Goal: Task Accomplishment & Management: Complete application form

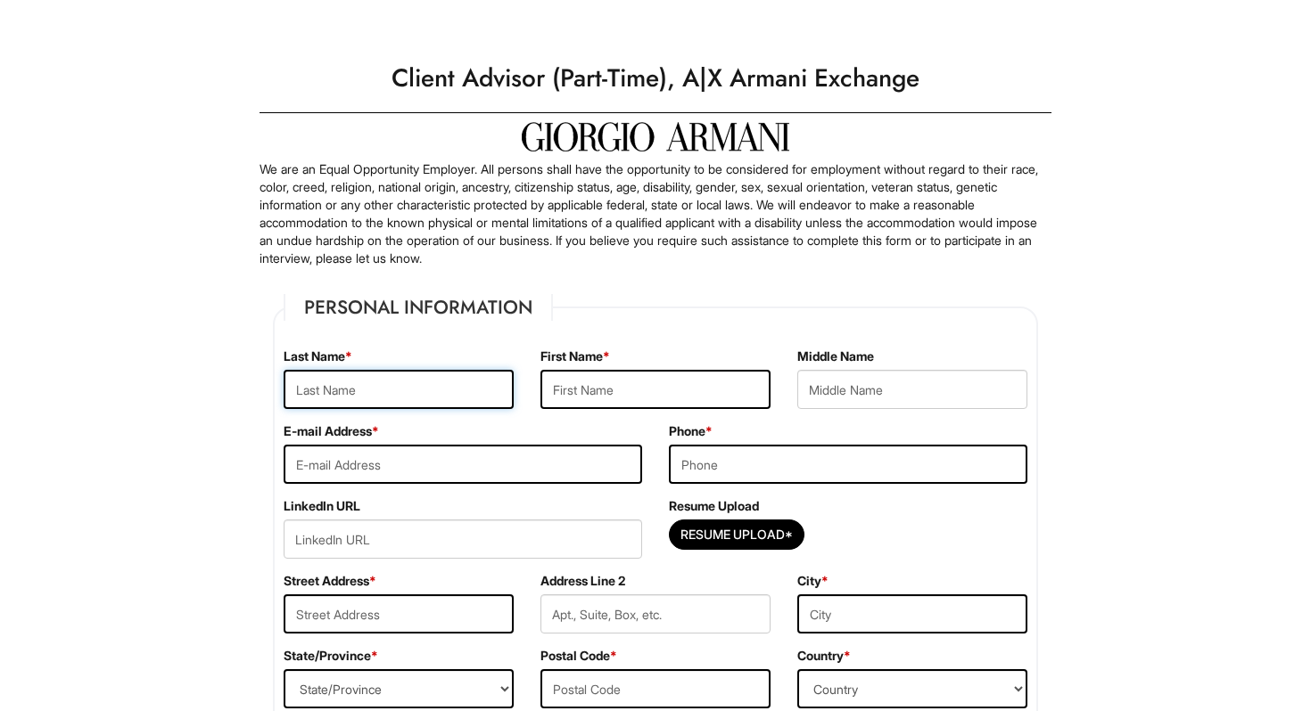
click at [415, 377] on input "text" at bounding box center [399, 389] width 230 height 39
type input "Calle"
type input "Allysoun"
type input "callysoun054@gmail.com"
type input "9739324233"
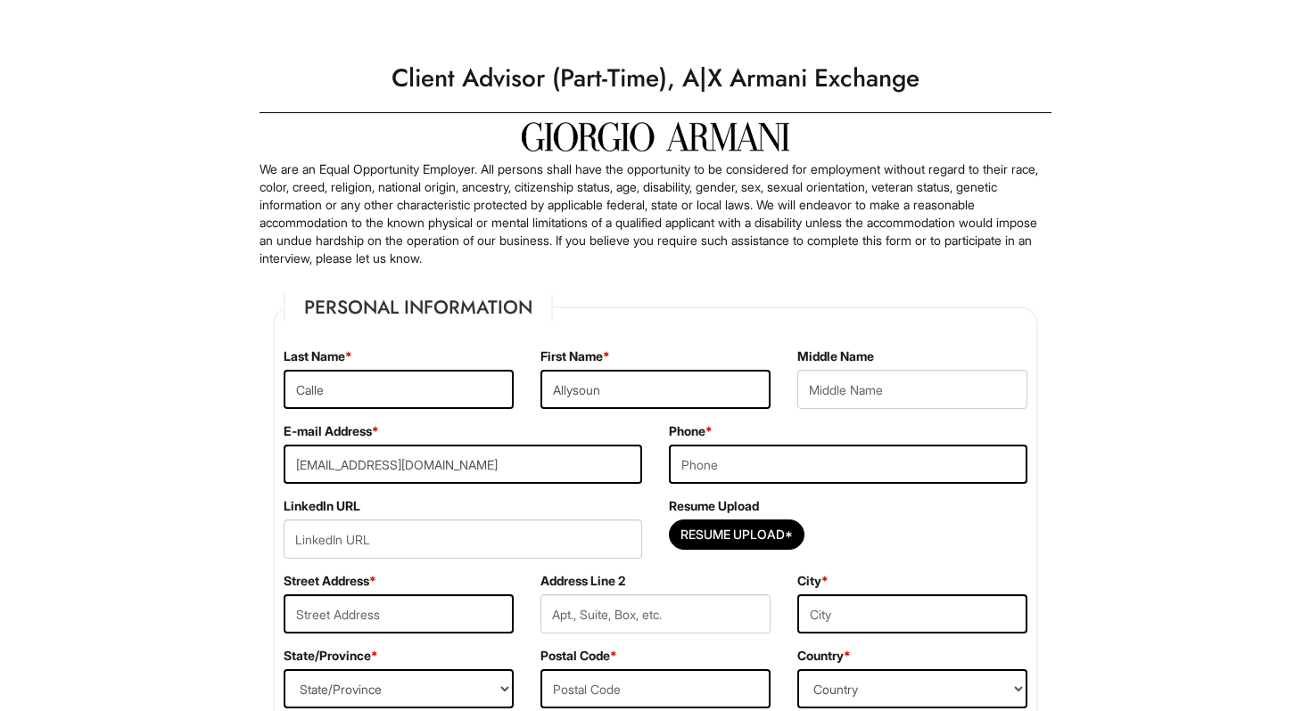
type input "114 Willow Street"
type input "2"
type input "Bloomfield"
select select "NJ"
type input "07003-3216"
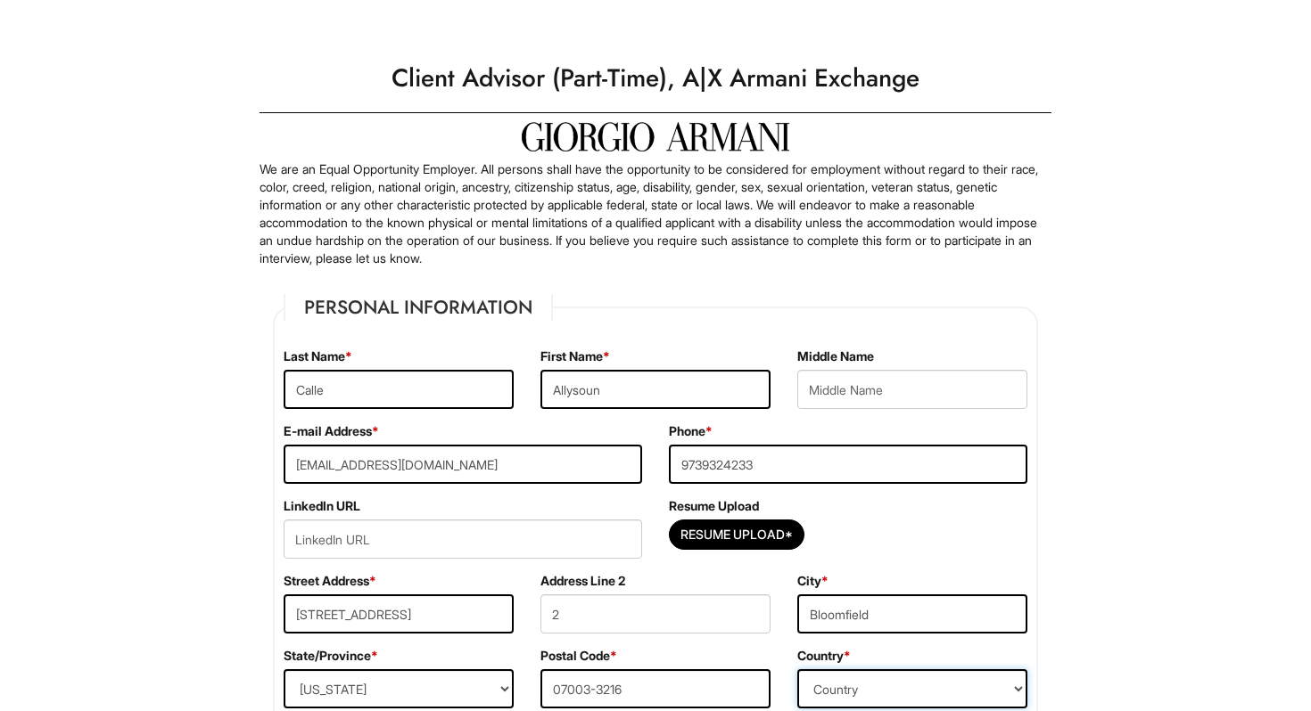
select select "United States of America"
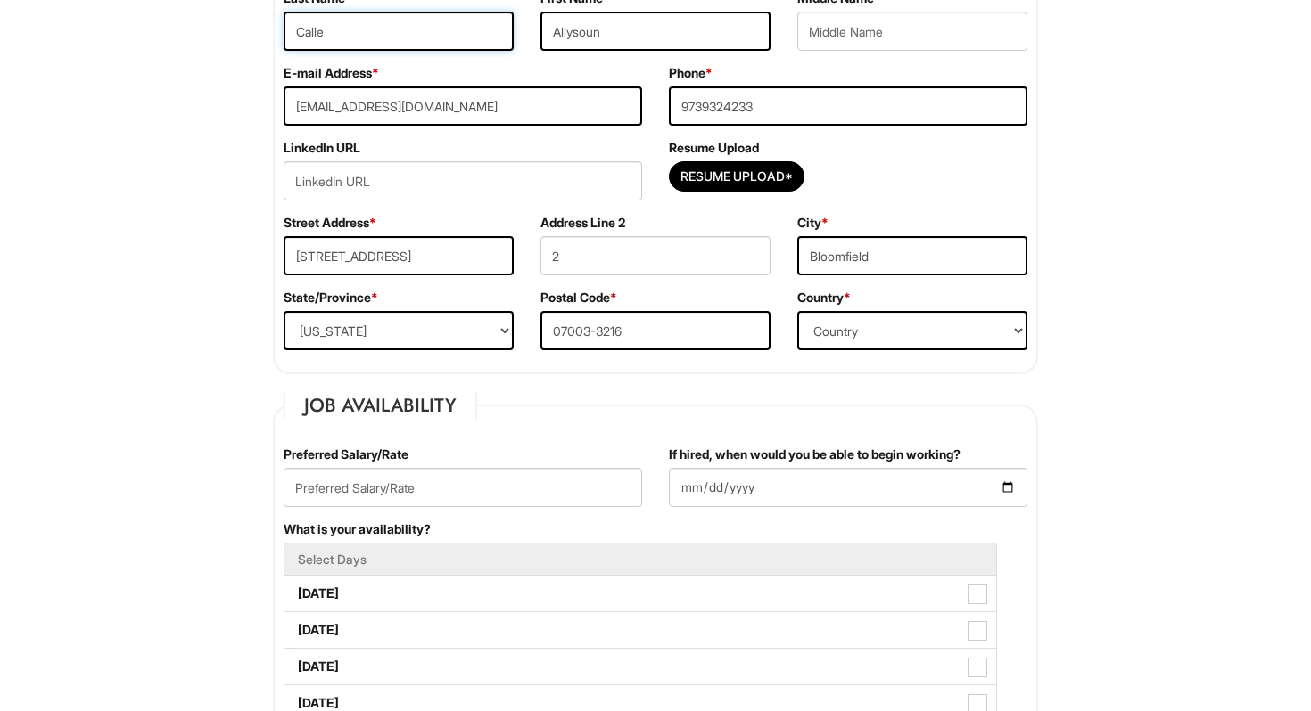
scroll to position [523, 0]
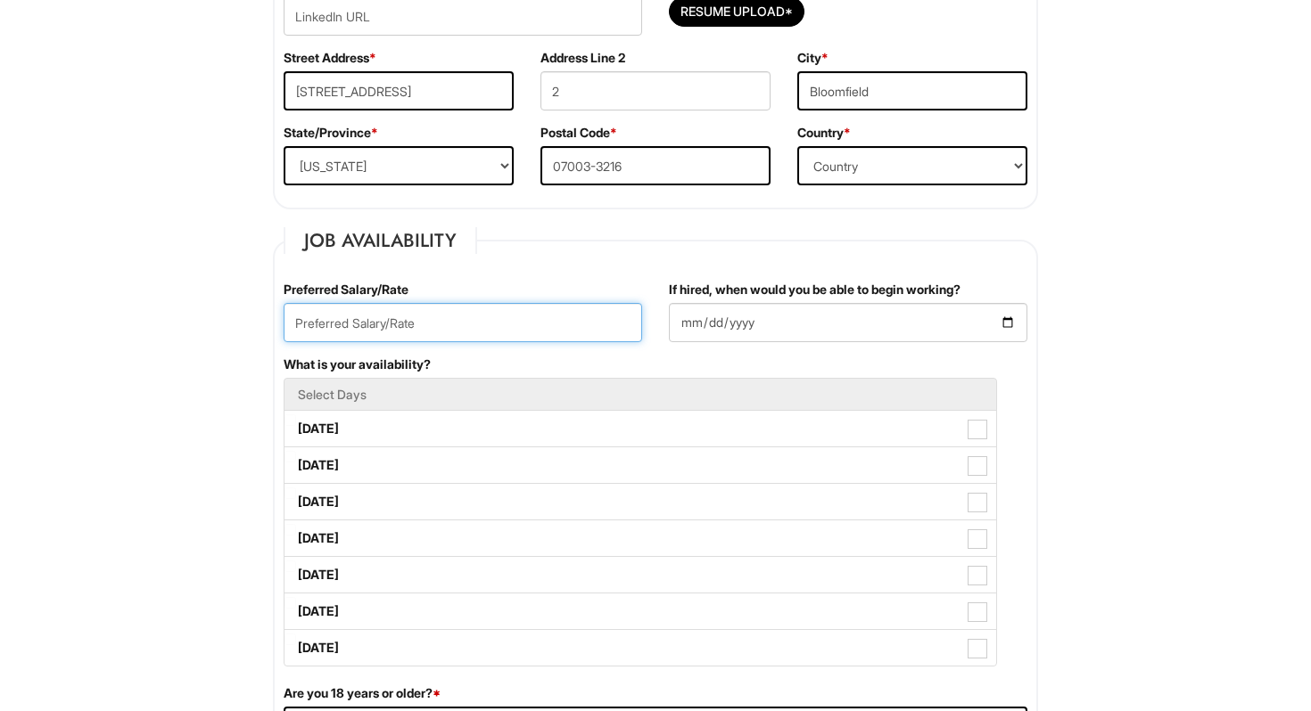
click at [496, 318] on input "text" at bounding box center [463, 322] width 358 height 39
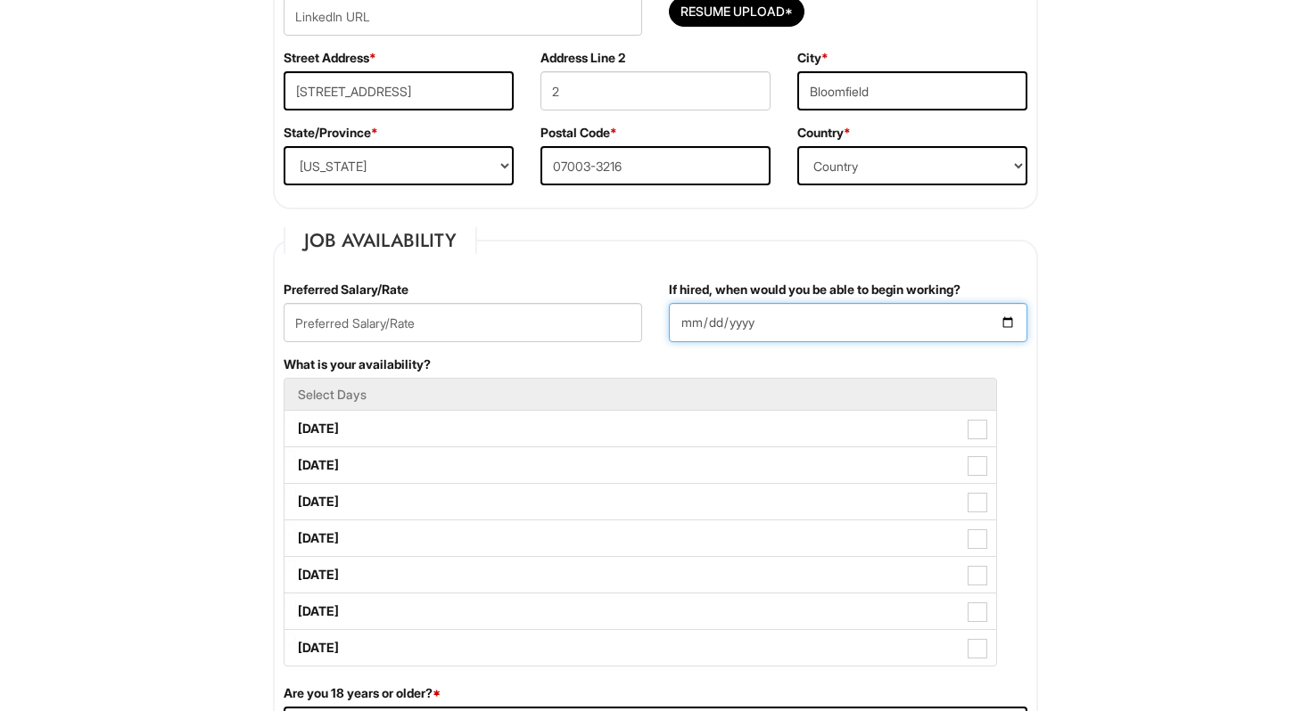
click at [721, 327] on input "If hired, when would you be able to begin working?" at bounding box center [848, 322] width 358 height 39
click at [695, 325] on input "If hired, when would you be able to begin working?" at bounding box center [848, 322] width 358 height 39
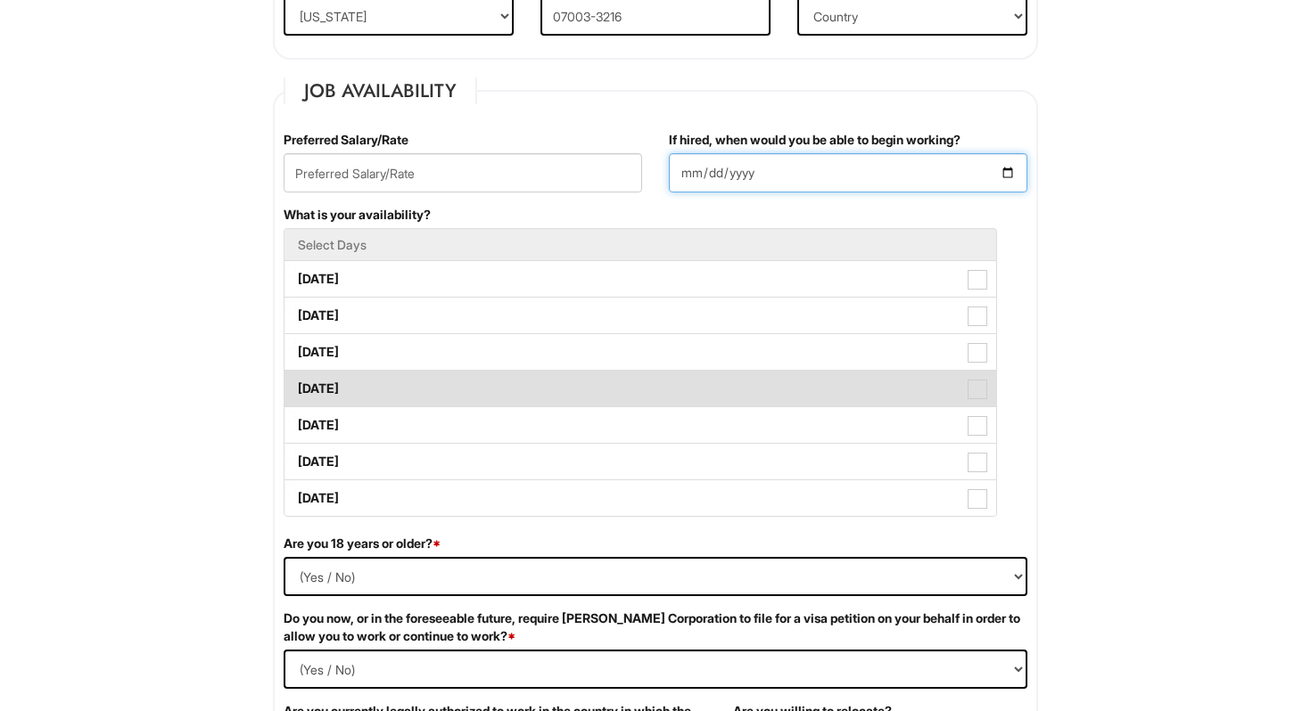
scroll to position [616, 0]
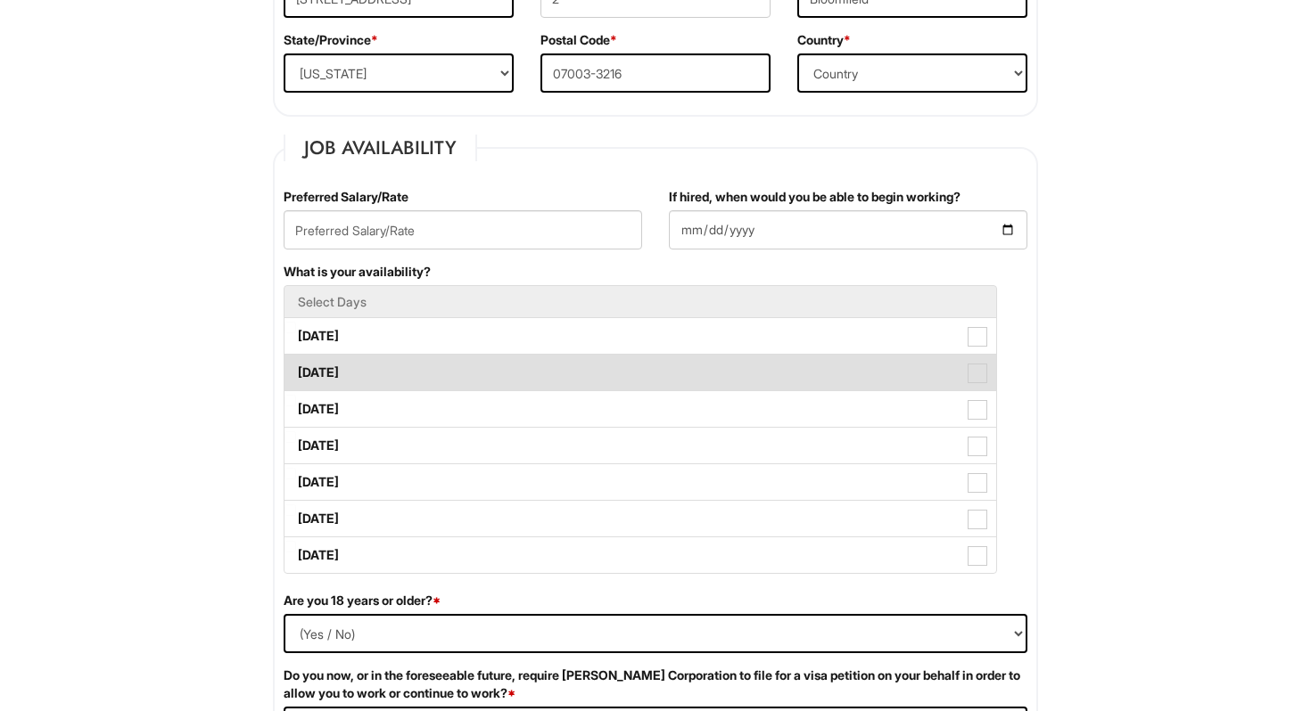
click at [637, 357] on label "Tuesday" at bounding box center [639, 373] width 711 height 36
click at [296, 358] on Available_Tuesday "Tuesday" at bounding box center [290, 364] width 12 height 12
checkbox Available_Tuesday "true"
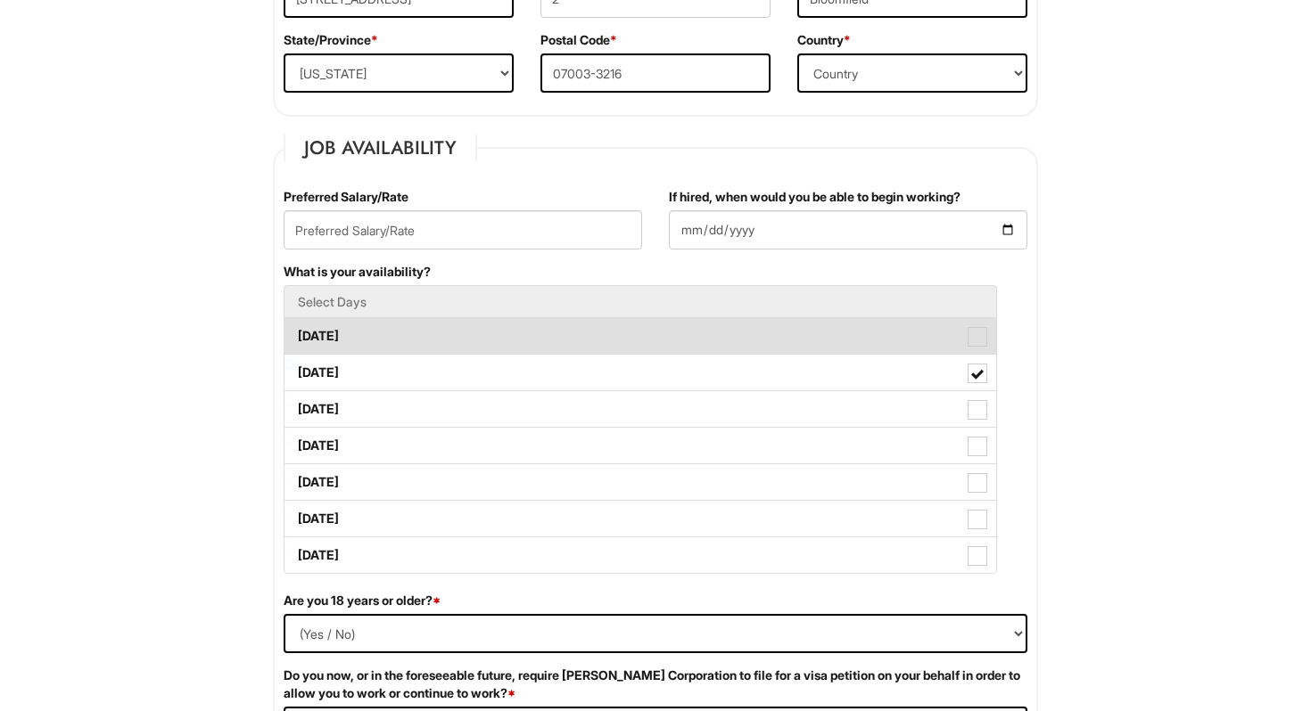
click at [637, 327] on label "Monday" at bounding box center [639, 336] width 711 height 36
click at [296, 327] on Available_Monday "Monday" at bounding box center [290, 328] width 12 height 12
checkbox Available_Monday "true"
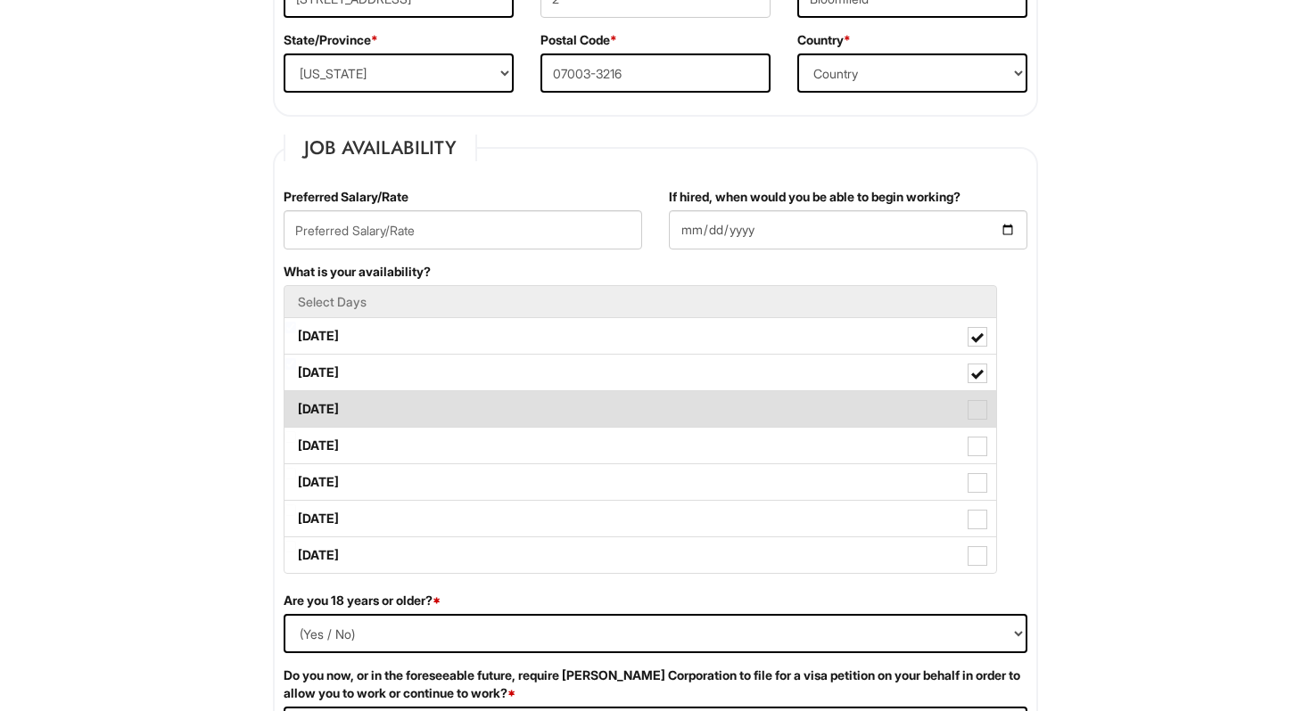
click at [615, 414] on label "Wednesday" at bounding box center [639, 409] width 711 height 36
click at [296, 407] on Available_Wednesday "Wednesday" at bounding box center [290, 401] width 12 height 12
checkbox Available_Wednesday "true"
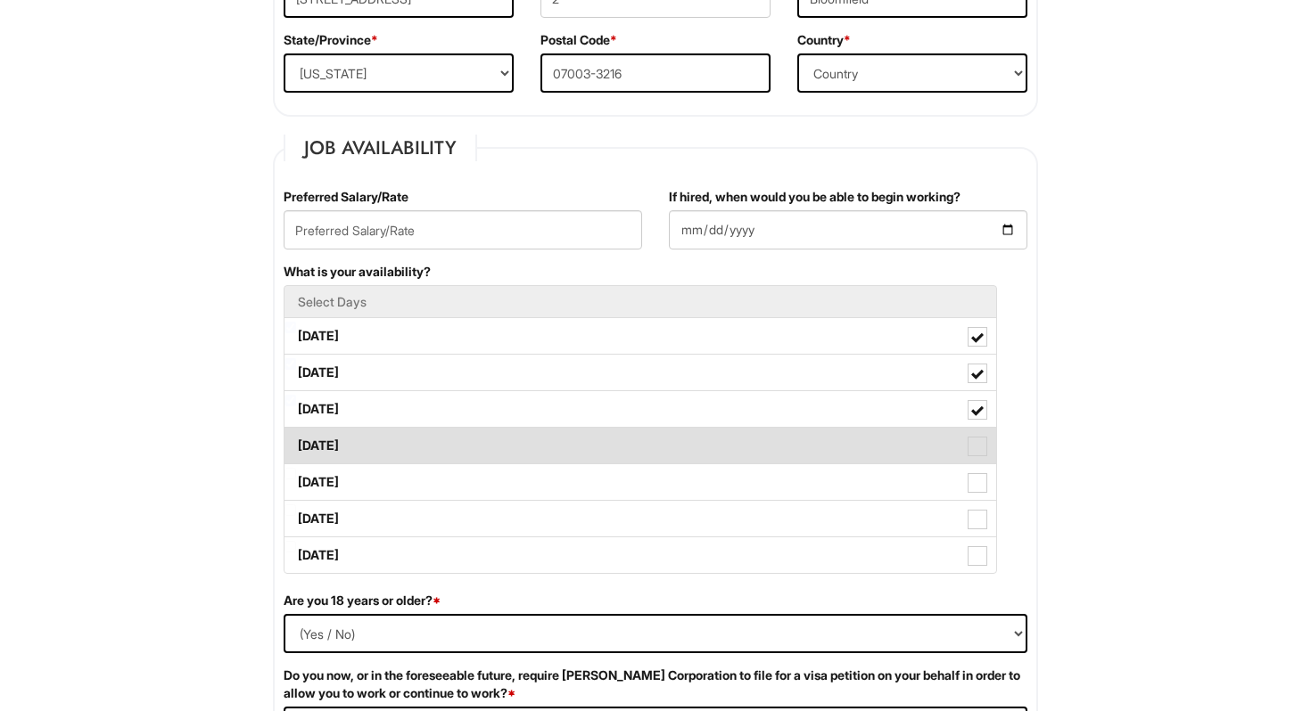
click at [606, 435] on label "Thursday" at bounding box center [639, 446] width 711 height 36
click at [296, 435] on Available_Thursday "Thursday" at bounding box center [290, 438] width 12 height 12
checkbox Available_Thursday "true"
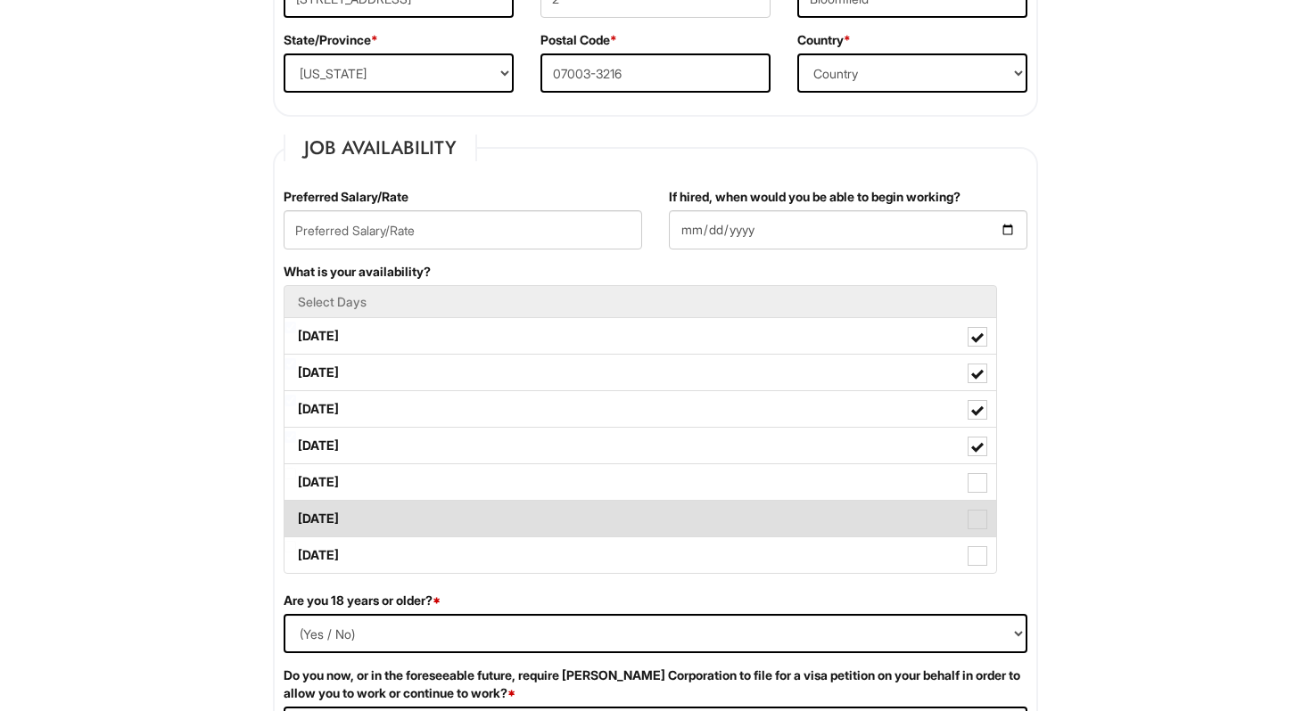
click at [581, 524] on label "Saturday" at bounding box center [639, 519] width 711 height 36
click at [296, 516] on Available_Saturday "Saturday" at bounding box center [290, 511] width 12 height 12
checkbox Available_Saturday "true"
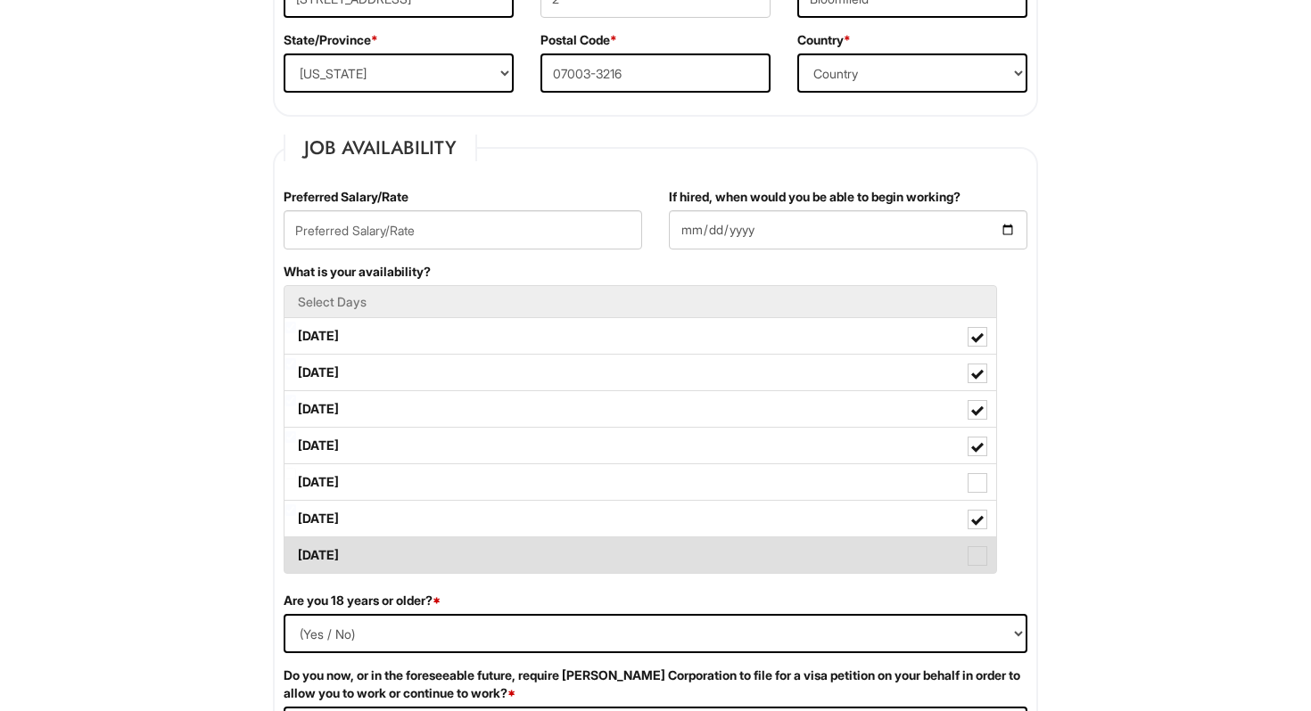
click at [578, 550] on label "Sunday" at bounding box center [639, 556] width 711 height 36
click at [296, 550] on Available_Sunday "Sunday" at bounding box center [290, 547] width 12 height 12
checkbox Available_Sunday "true"
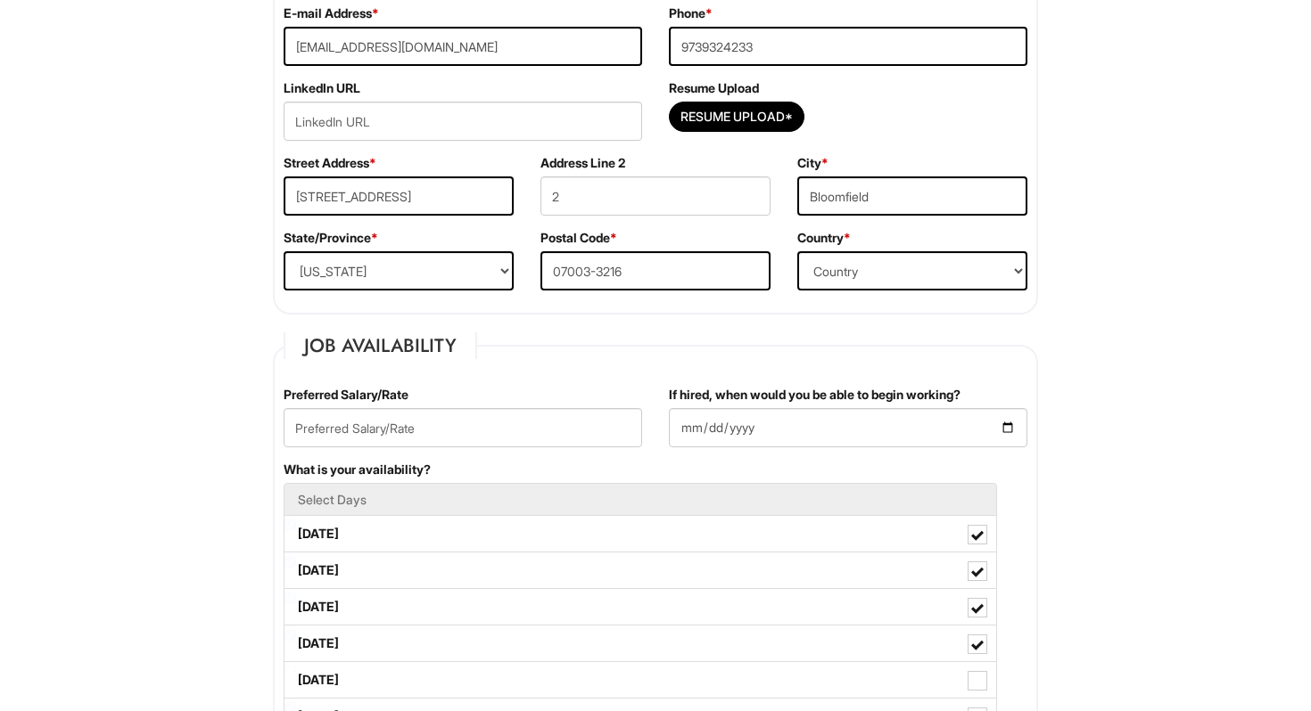
scroll to position [392, 0]
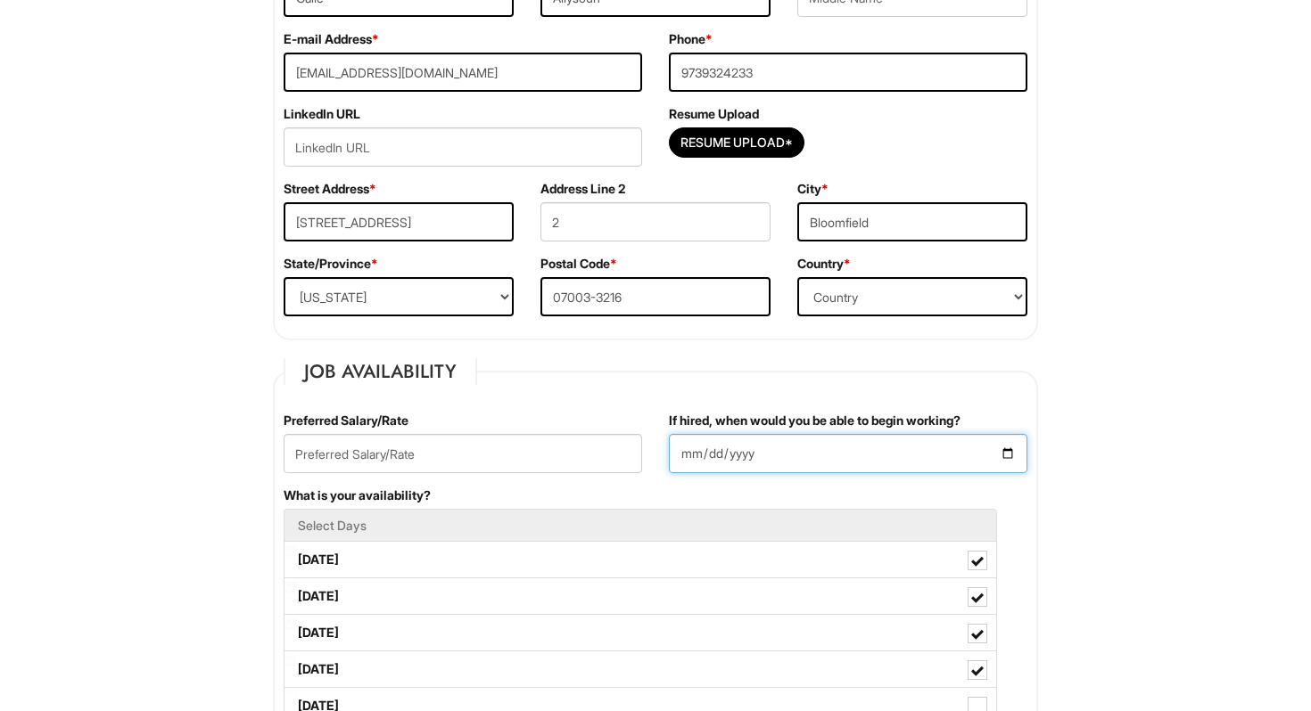
click at [719, 457] on input "If hired, when would you be able to begin working?" at bounding box center [848, 453] width 358 height 39
click at [700, 455] on input "If hired, when would you be able to begin working?" at bounding box center [848, 453] width 358 height 39
type input "0002-09-04"
type input "2025-09-04"
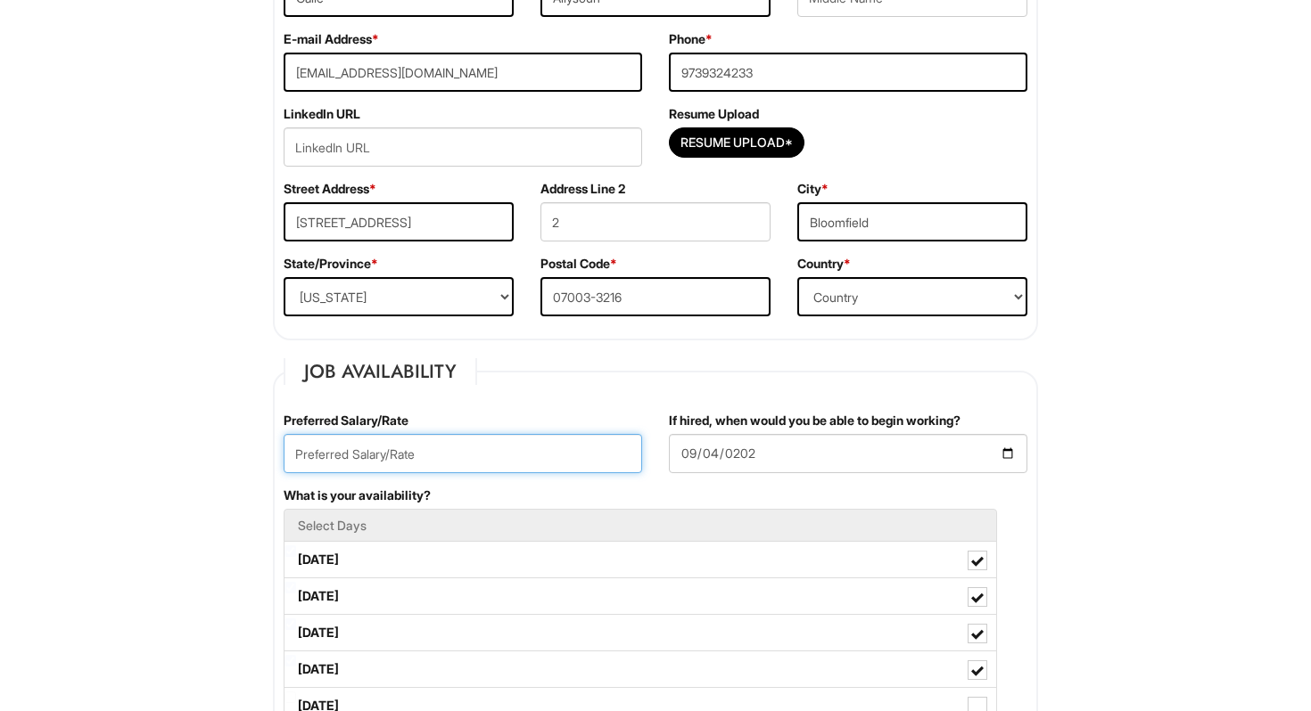
click at [476, 460] on input "text" at bounding box center [463, 453] width 358 height 39
type input "n"
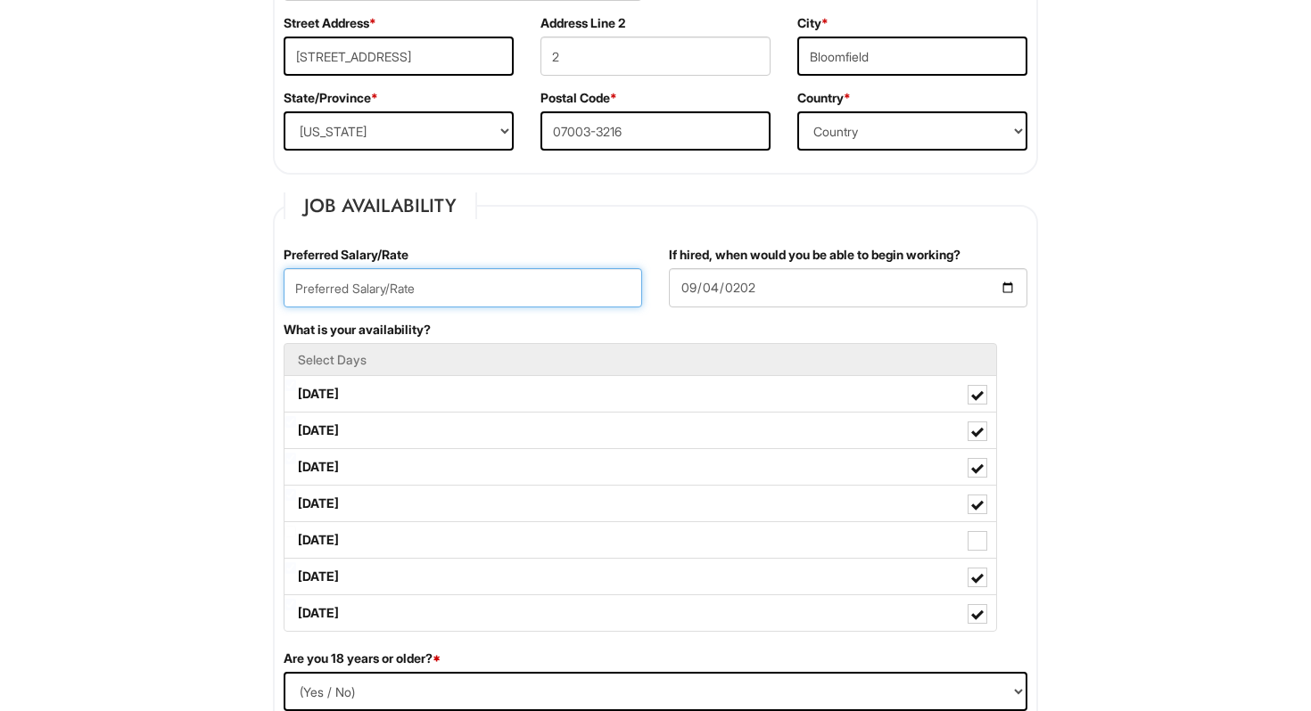
scroll to position [892, 0]
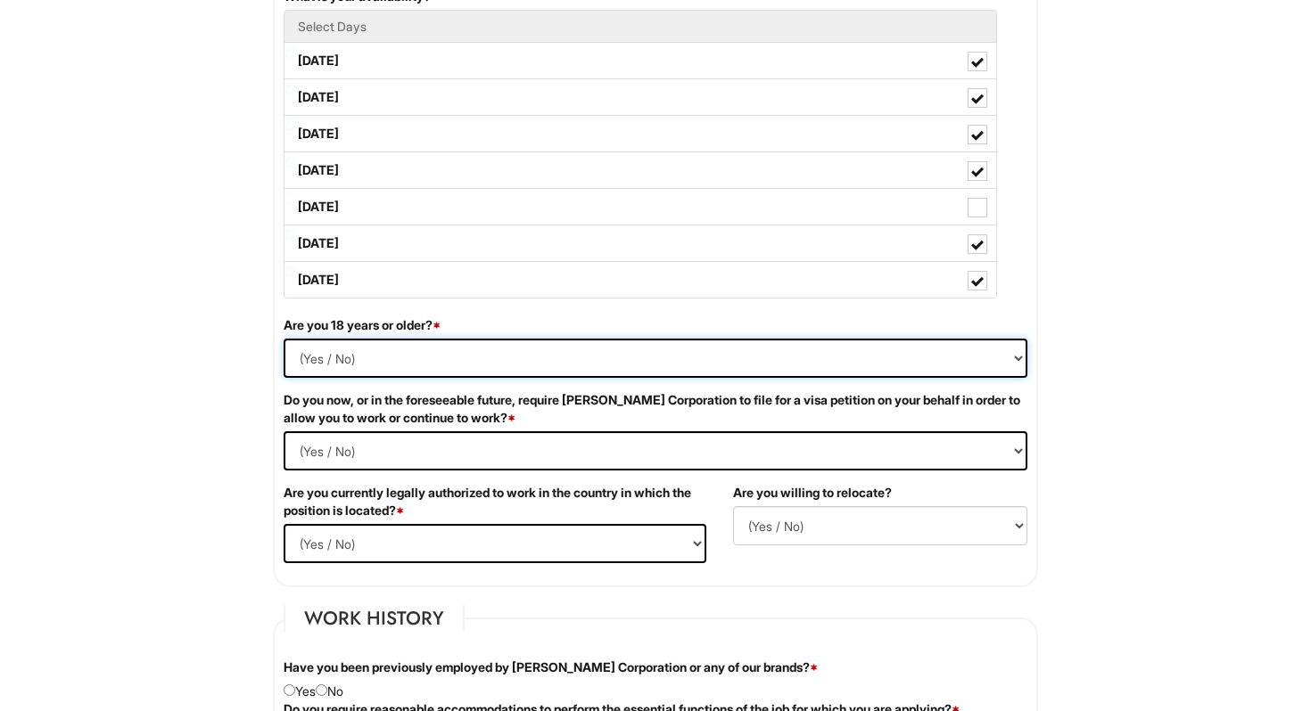
click at [432, 358] on select "(Yes / No) Yes No" at bounding box center [656, 358] width 744 height 39
select select "Yes"
click at [284, 339] on select "(Yes / No) Yes No" at bounding box center [656, 358] width 744 height 39
click at [354, 449] on Required "(Yes / No) Yes No" at bounding box center [656, 451] width 744 height 39
select Required "No"
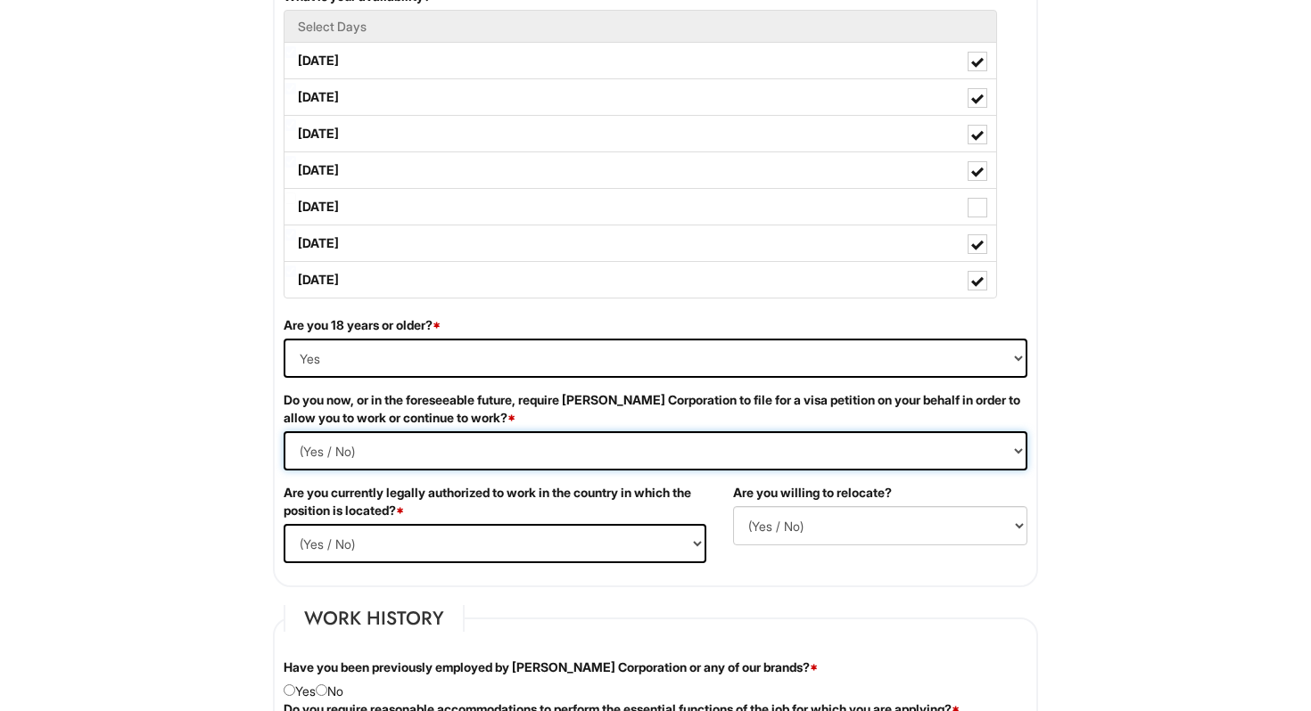
click at [284, 432] on Required "(Yes / No) Yes No" at bounding box center [656, 451] width 744 height 39
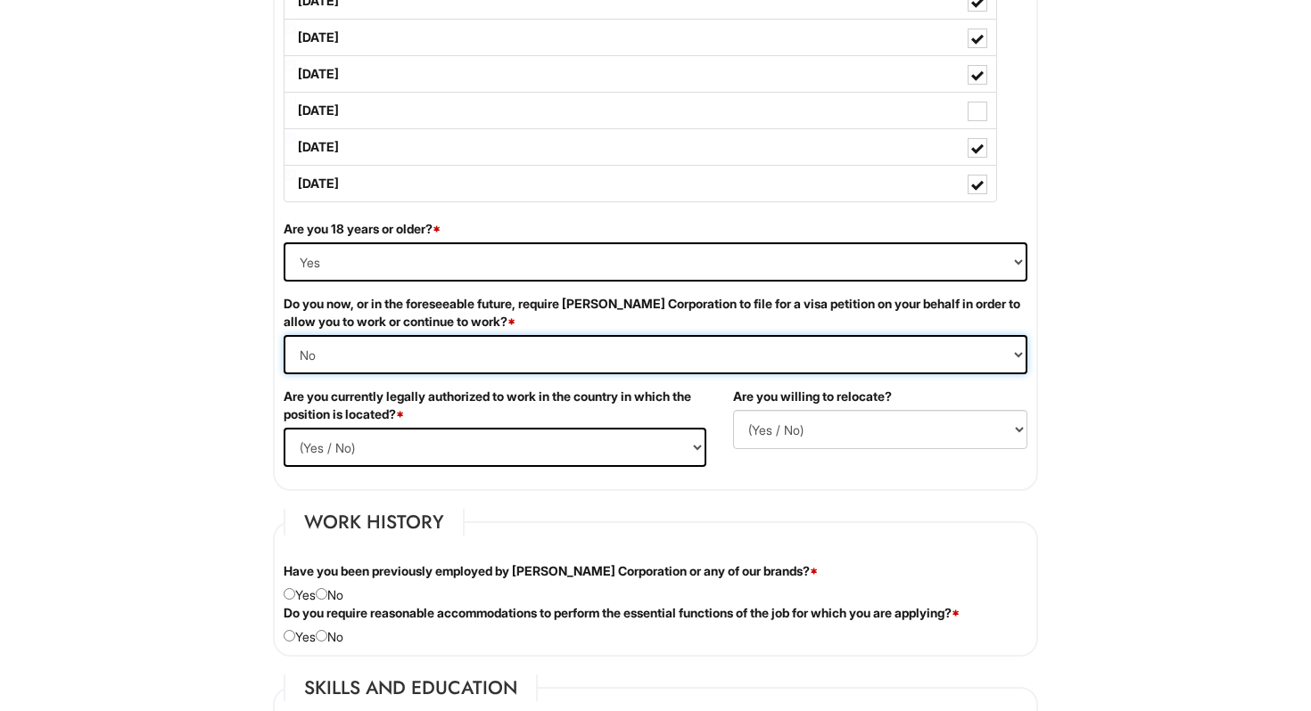
scroll to position [992, 0]
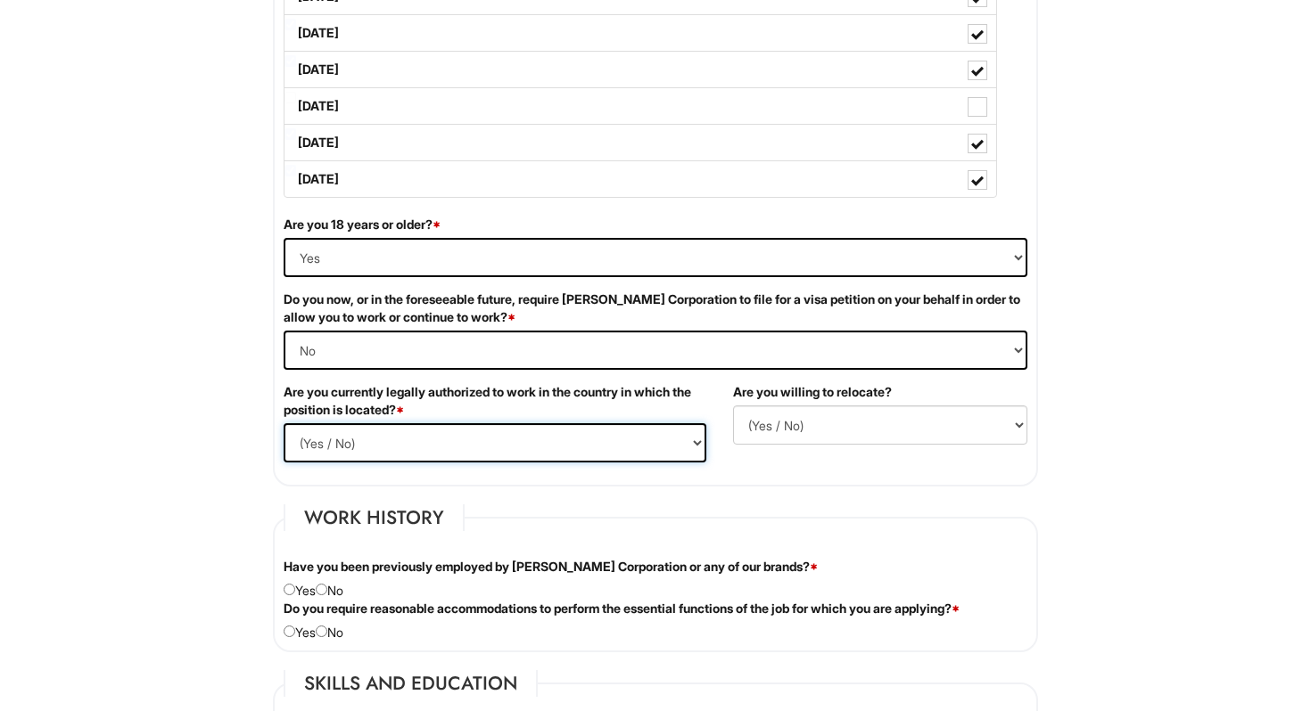
click at [353, 438] on select "(Yes / No) Yes No" at bounding box center [495, 443] width 423 height 39
select select "Yes"
click at [284, 424] on select "(Yes / No) Yes No" at bounding box center [495, 443] width 423 height 39
click at [813, 429] on select "(Yes / No) No Yes" at bounding box center [880, 425] width 294 height 39
select select "Y"
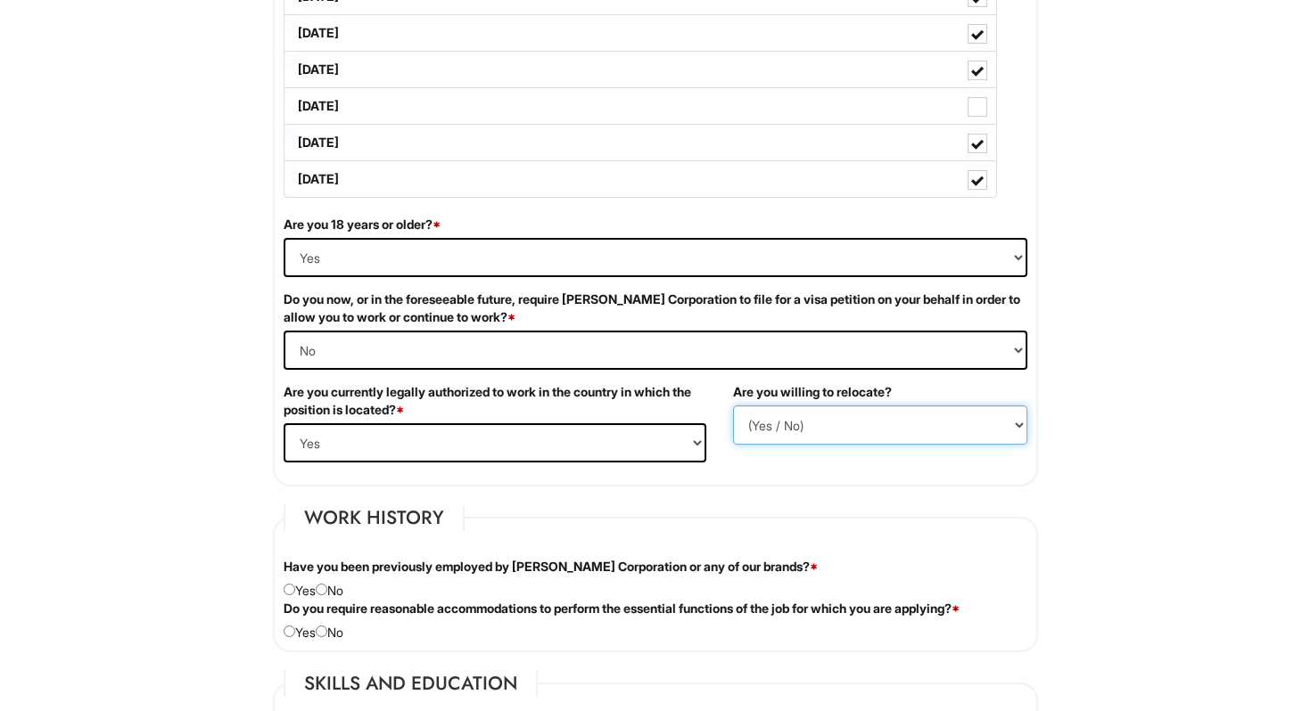
click at [733, 406] on select "(Yes / No) No Yes" at bounding box center [880, 425] width 294 height 39
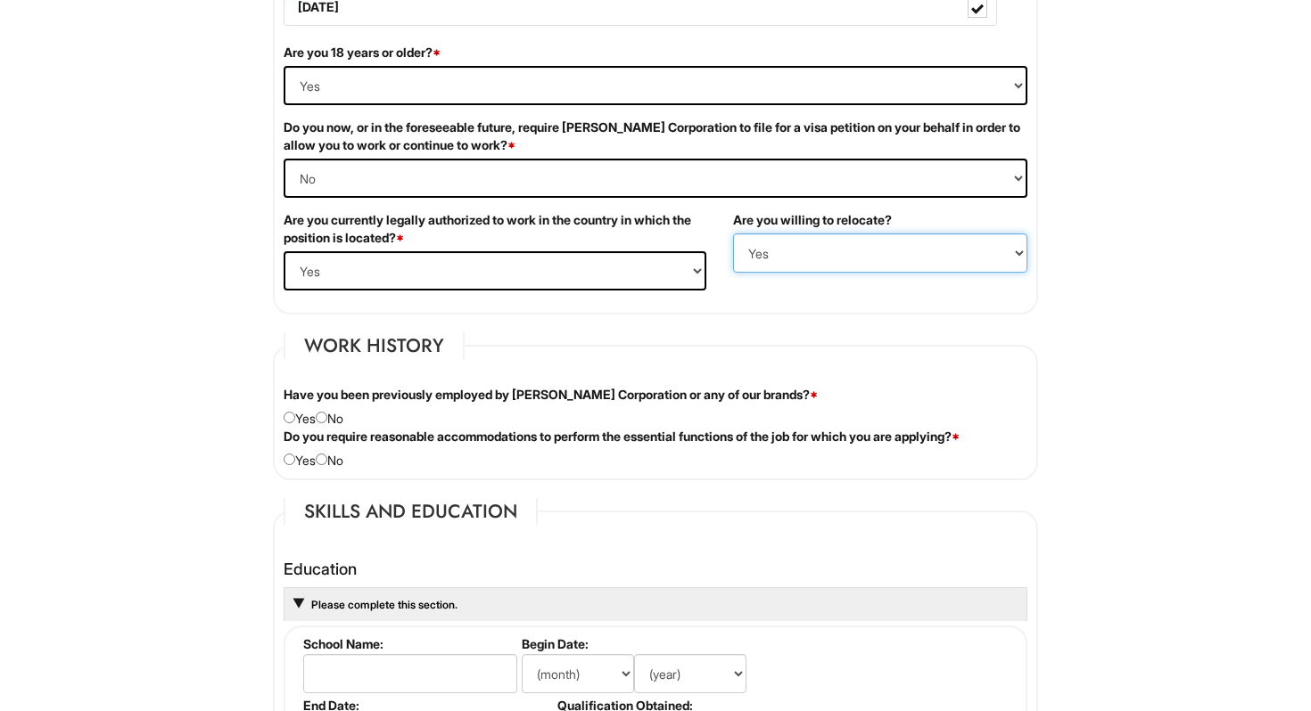
scroll to position [1165, 0]
click at [325, 419] on input "radio" at bounding box center [322, 417] width 12 height 12
radio input "true"
click at [321, 449] on div "Do you require reasonable accommodations to perform the essential functions of …" at bounding box center [655, 448] width 770 height 42
click at [328, 452] on div "Do you require reasonable accommodations to perform the essential functions of …" at bounding box center [655, 448] width 770 height 42
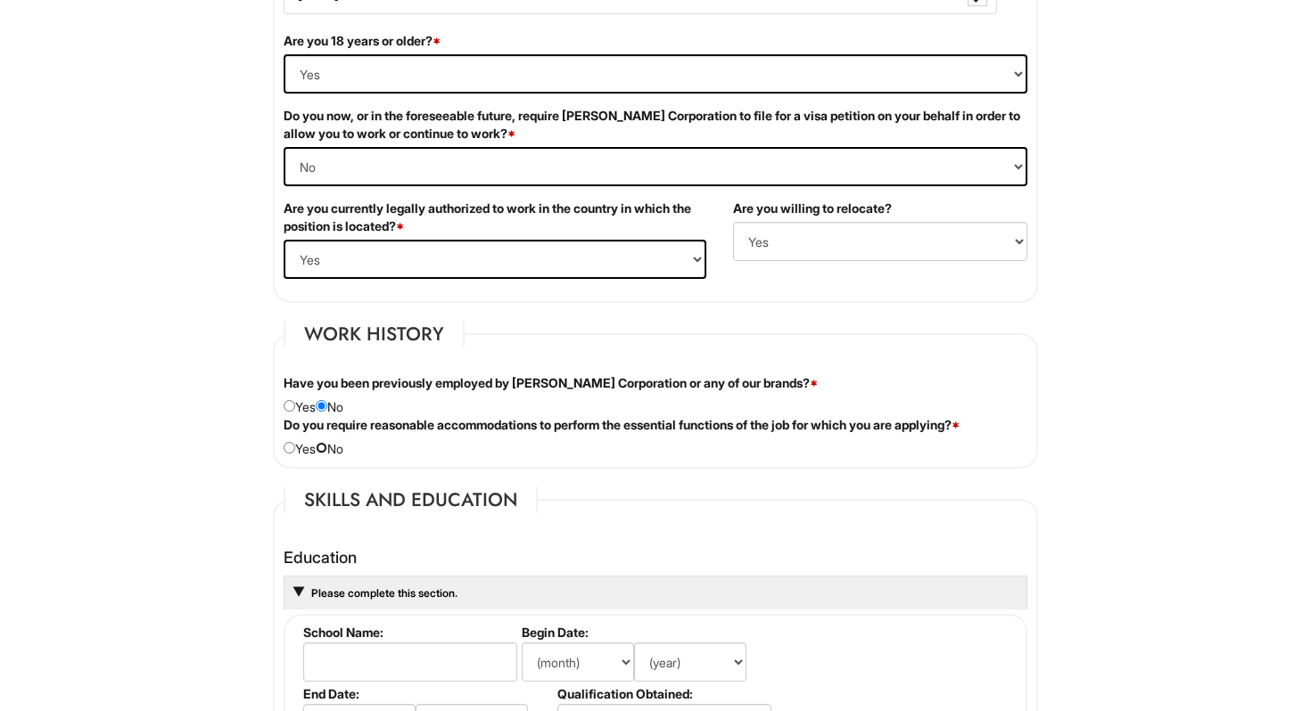
click at [327, 448] on input "radio" at bounding box center [322, 448] width 12 height 12
radio input "true"
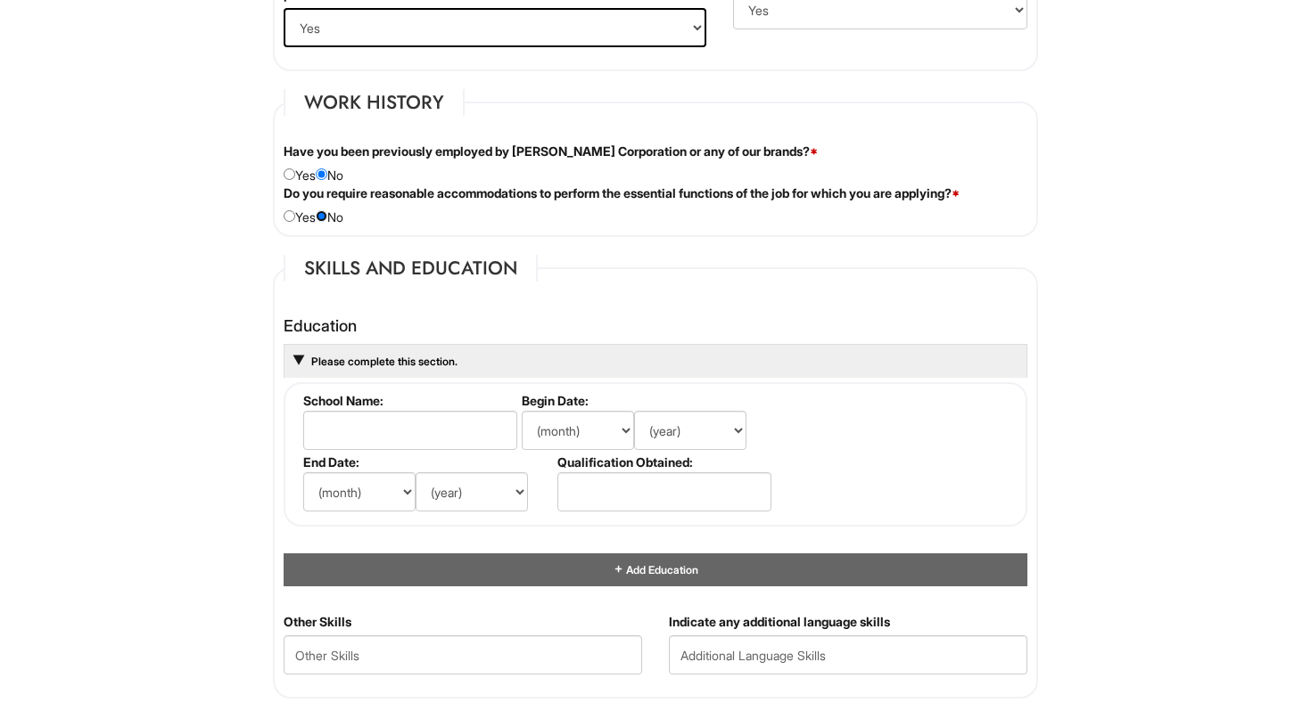
scroll to position [1430, 0]
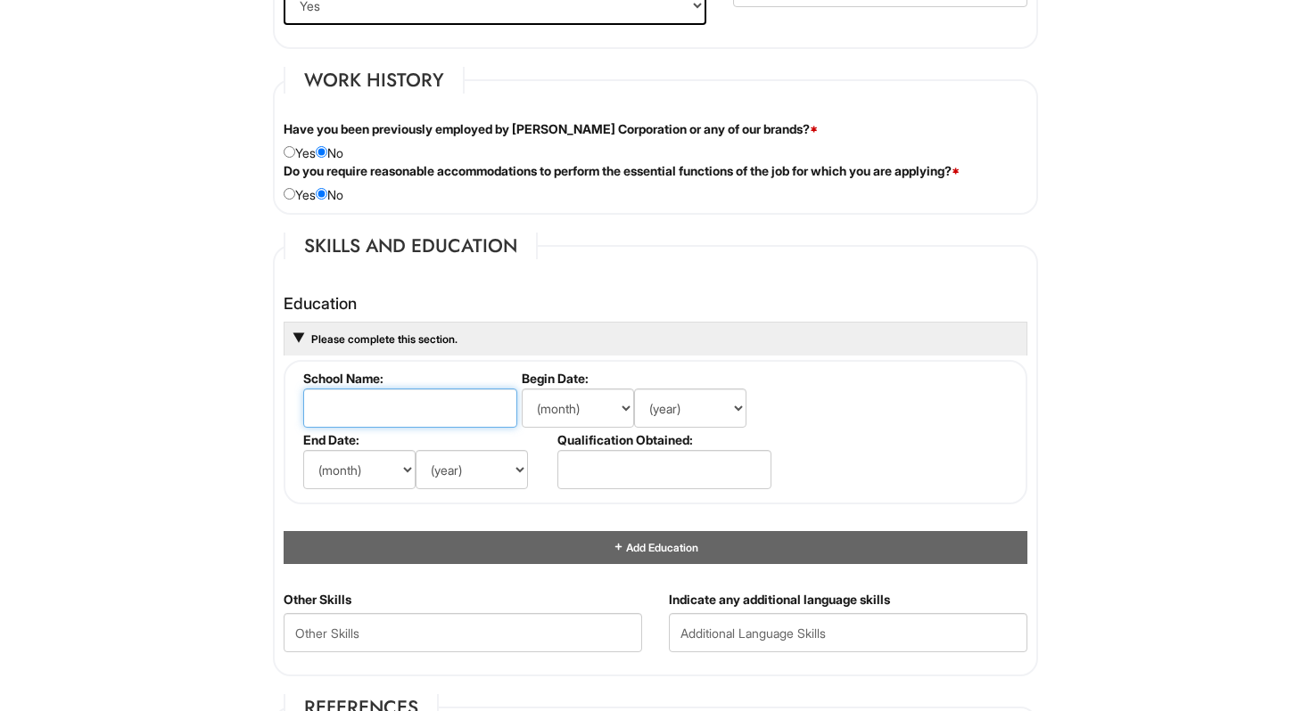
click at [424, 426] on input "text" at bounding box center [410, 408] width 214 height 39
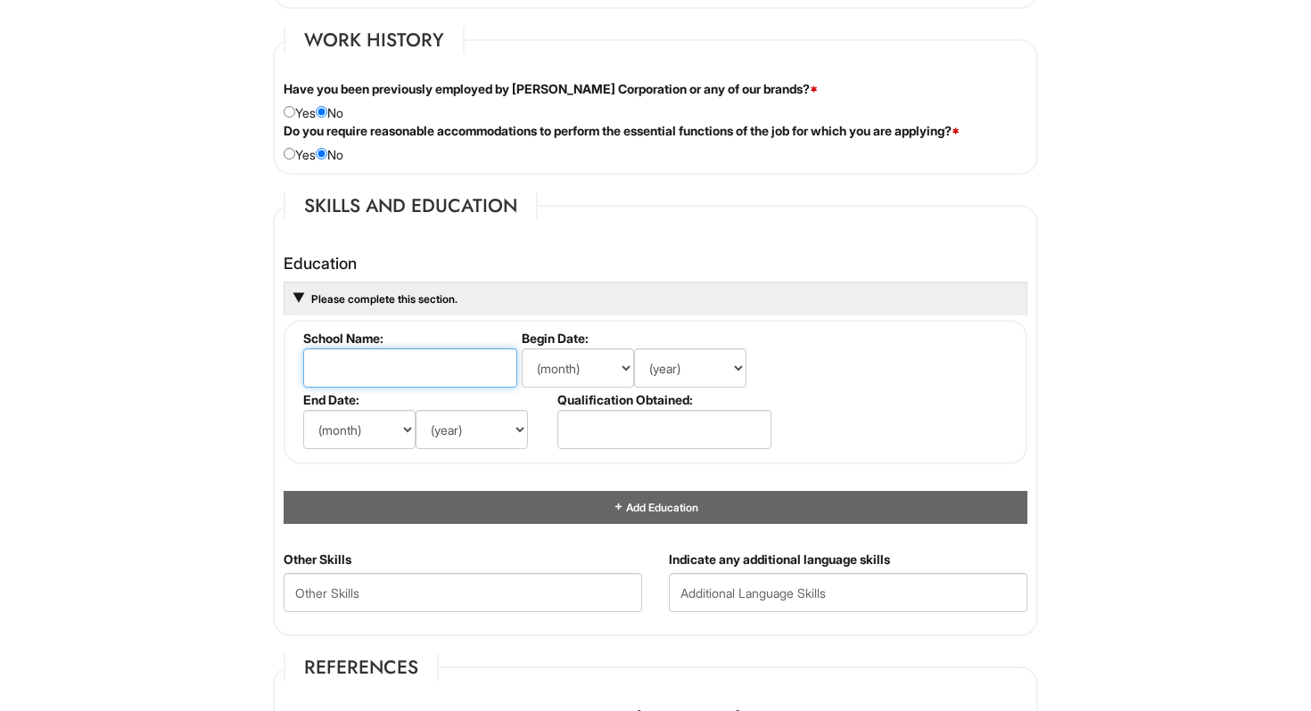
scroll to position [1485, 0]
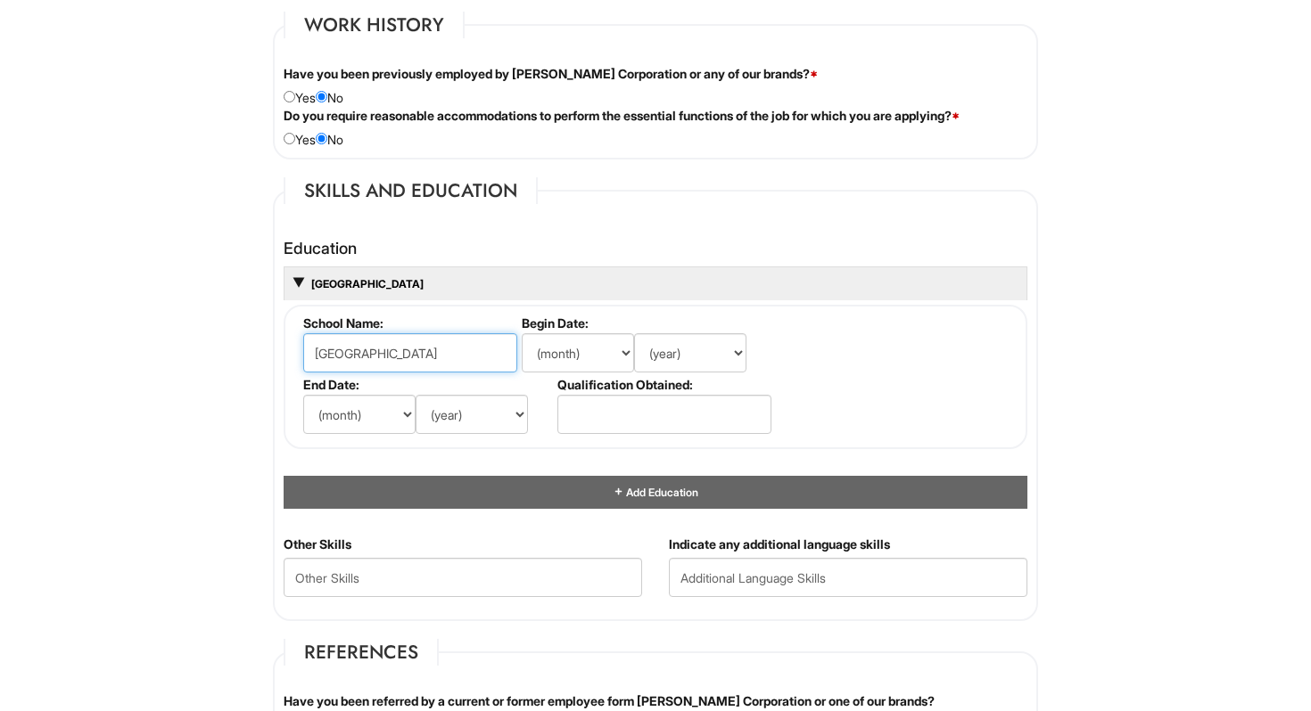
type input "Bloomfield High School"
click at [582, 354] on select "(month) Jan Feb Mar Apr May Jun Jul Aug Sep Oct Nov Dec" at bounding box center [578, 352] width 112 height 39
select select "9"
click at [522, 333] on select "(month) Jan Feb Mar Apr May Jun Jul Aug Sep Oct Nov Dec" at bounding box center [578, 352] width 112 height 39
click at [652, 347] on select "(year) 2029 2028 2027 2026 2025 2024 2023 2022 2021 2020 2019 2018 2017 2016 20…" at bounding box center [690, 352] width 112 height 39
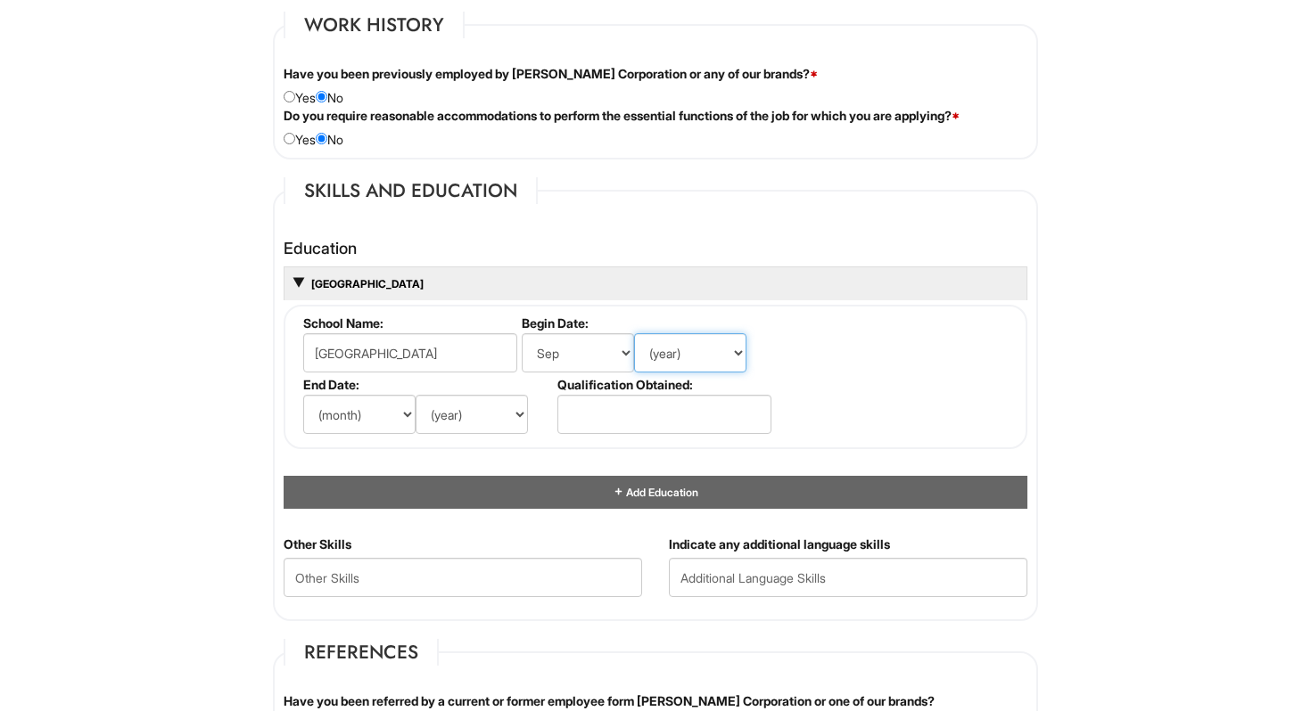
select select "2018"
click at [634, 333] on select "(year) 2029 2028 2027 2026 2025 2024 2023 2022 2021 2020 2019 2018 2017 2016 20…" at bounding box center [690, 352] width 112 height 39
click at [373, 423] on select "(month) Jan Feb Mar Apr May Jun Jul Aug Sep Oct Nov Dec" at bounding box center [359, 414] width 112 height 39
select select "6"
click at [303, 395] on select "(month) Jan Feb Mar Apr May Jun Jul Aug Sep Oct Nov Dec" at bounding box center [359, 414] width 112 height 39
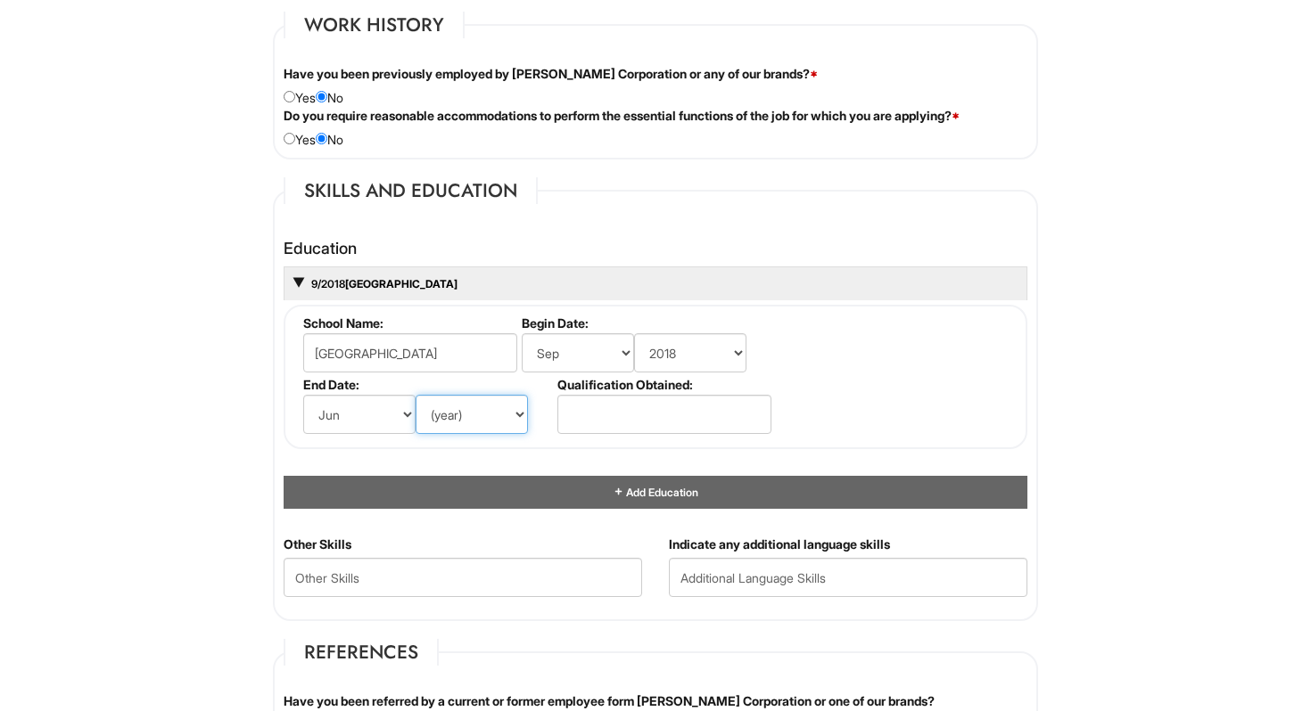
click at [460, 409] on select "(year) 2029 2028 2027 2026 2025 2024 2023 2022 2021 2020 2019 2018 2017 2016 20…" at bounding box center [471, 414] width 112 height 39
select select "2023"
click at [415, 395] on select "(year) 2029 2028 2027 2026 2025 2024 2023 2022 2021 2020 2019 2018 2017 2016 20…" at bounding box center [471, 414] width 112 height 39
click at [625, 407] on input "text" at bounding box center [664, 414] width 214 height 39
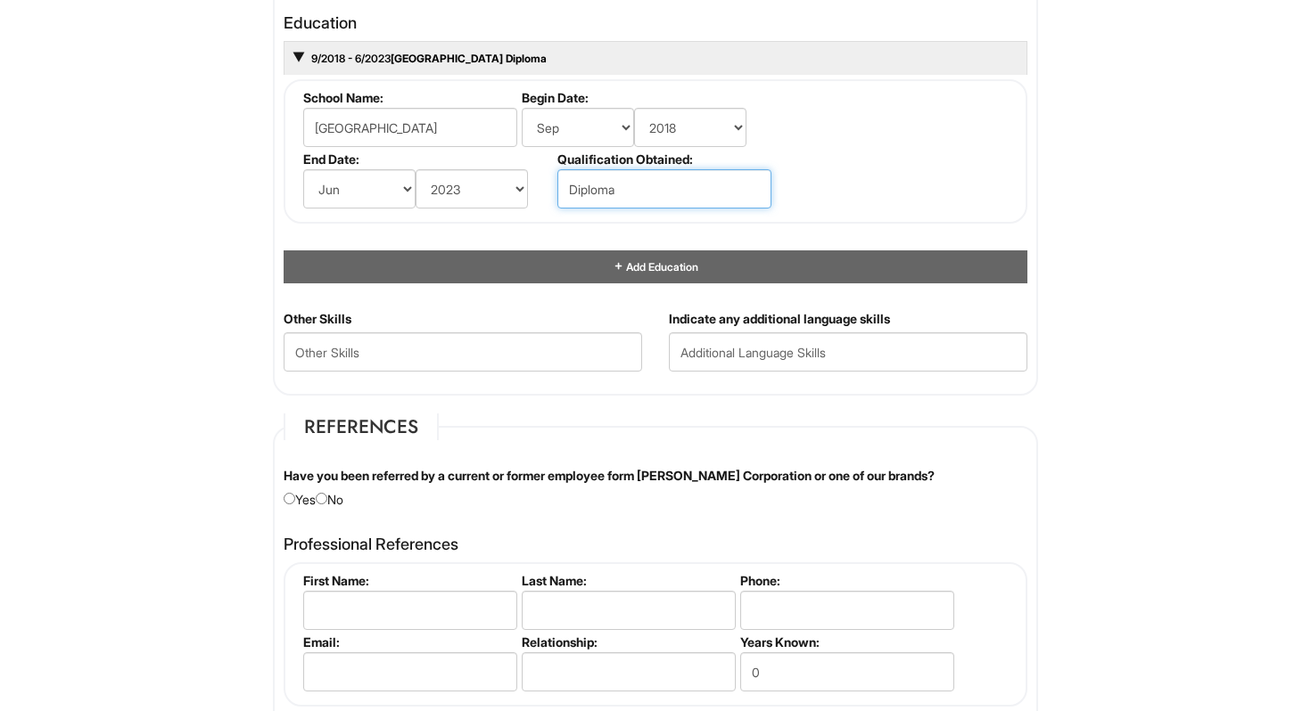
scroll to position [1712, 0]
type input "Diploma"
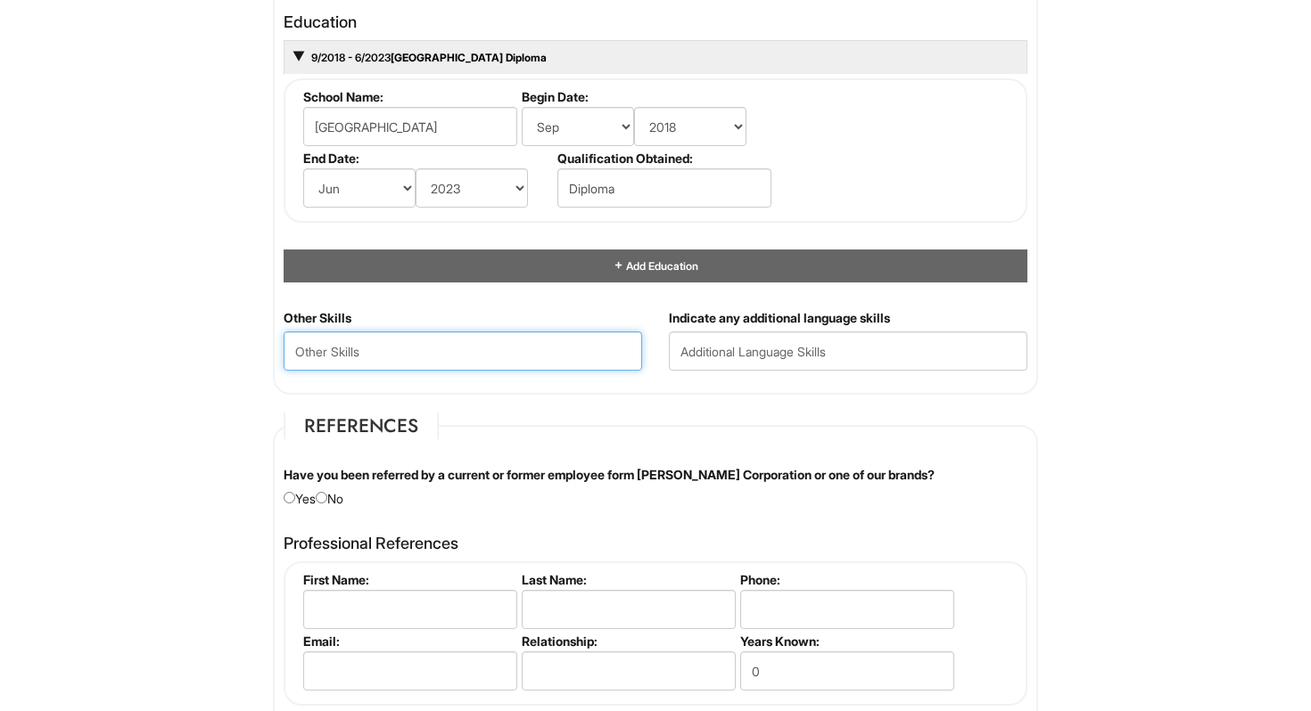
click at [538, 357] on Skills "text" at bounding box center [463, 351] width 358 height 39
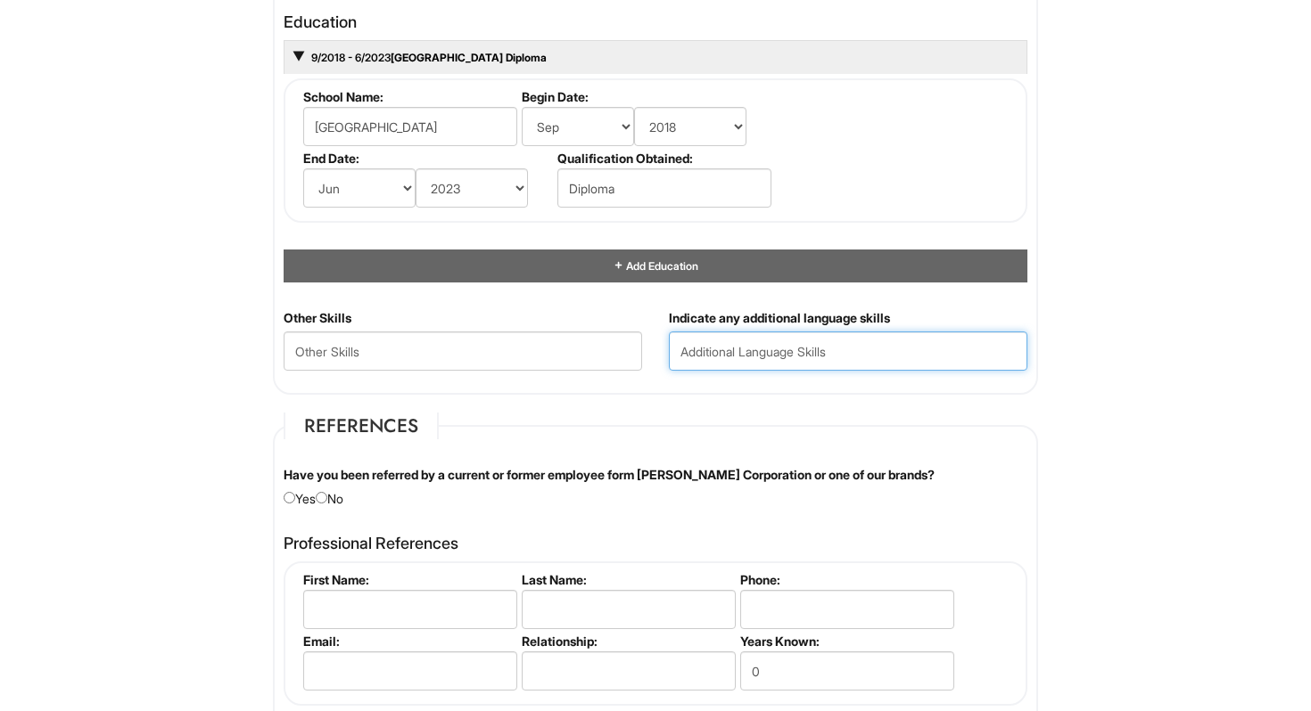
click at [741, 361] on input "text" at bounding box center [848, 351] width 358 height 39
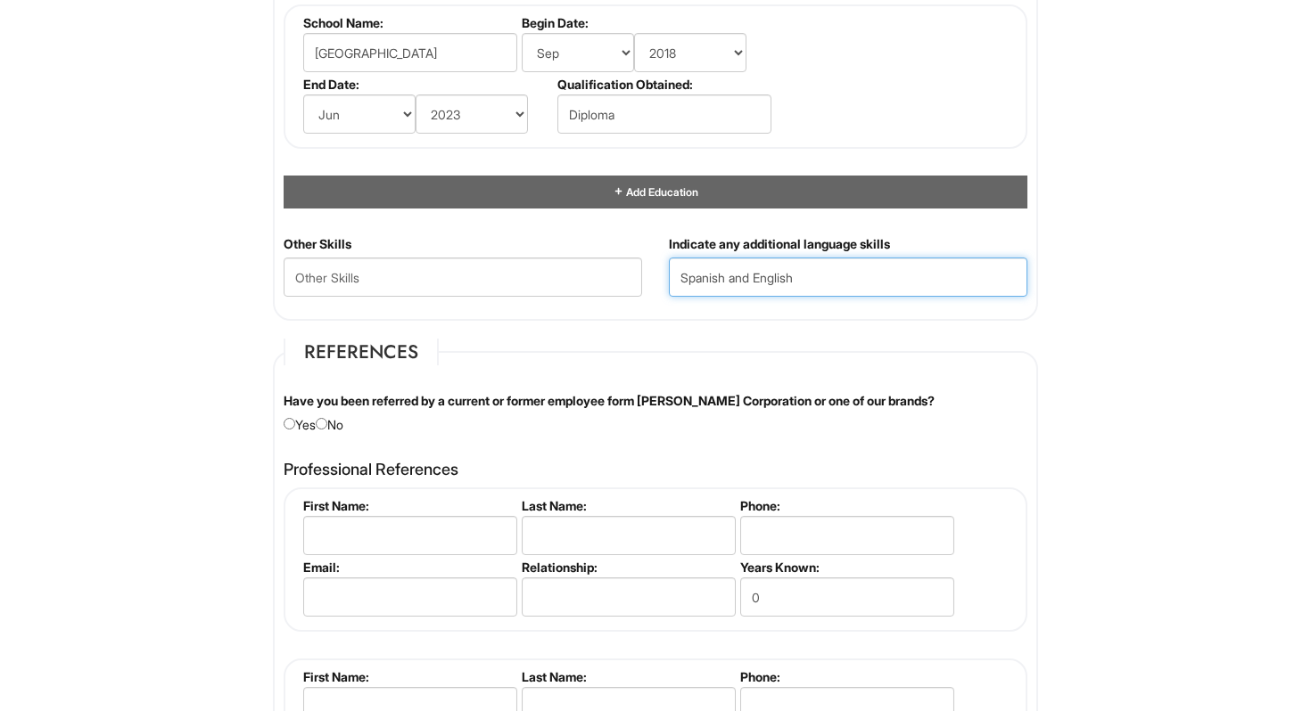
scroll to position [1836, 0]
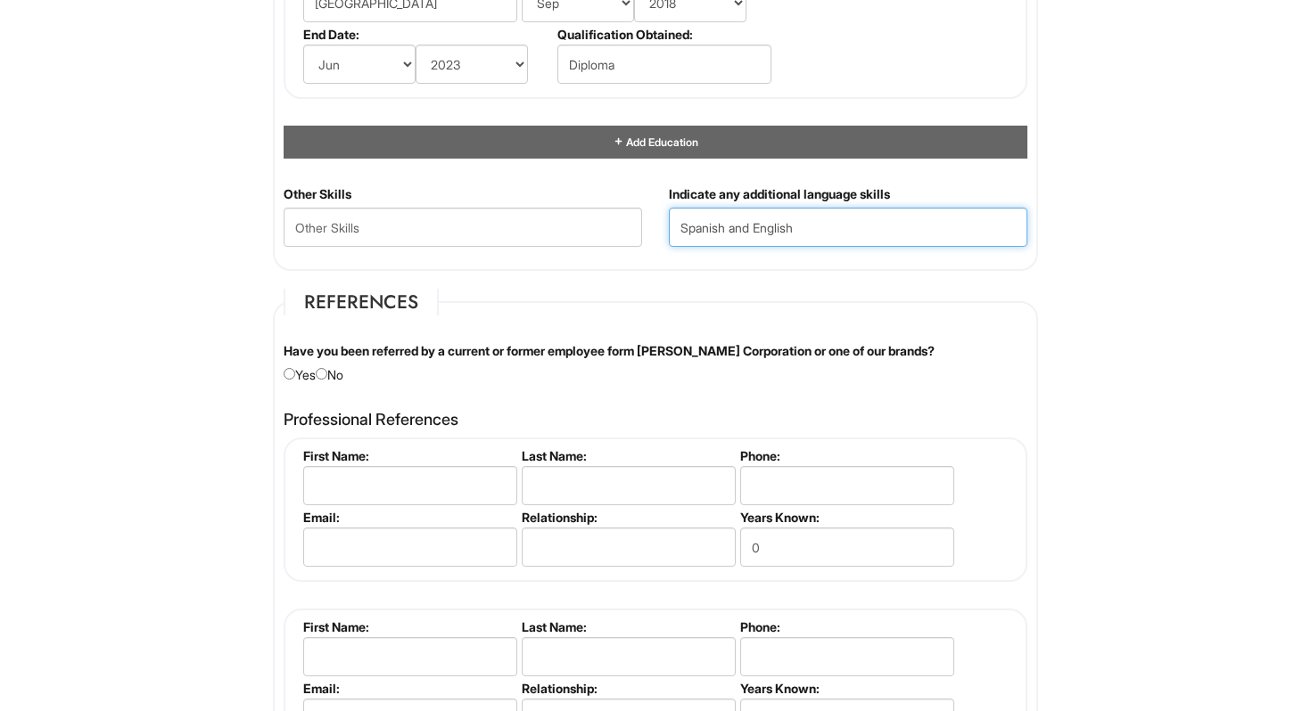
click at [683, 221] on input "Spanish and English" at bounding box center [848, 227] width 358 height 39
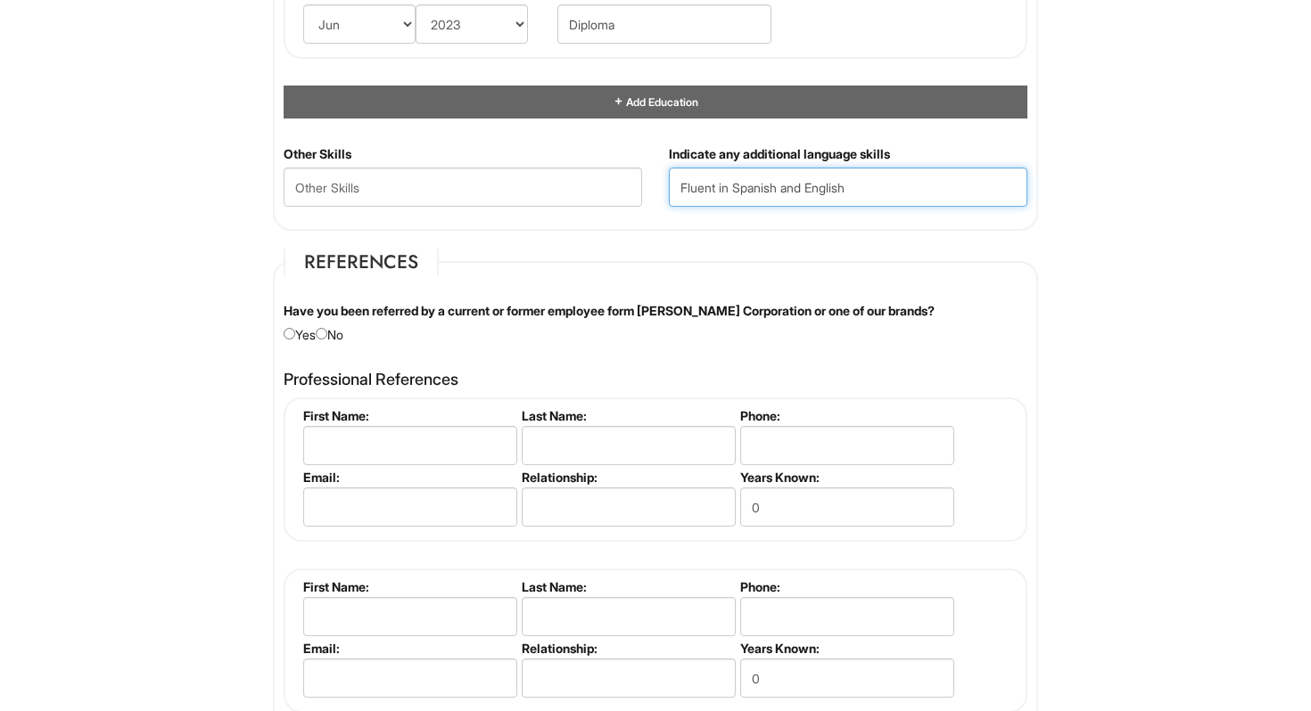
scroll to position [1903, 0]
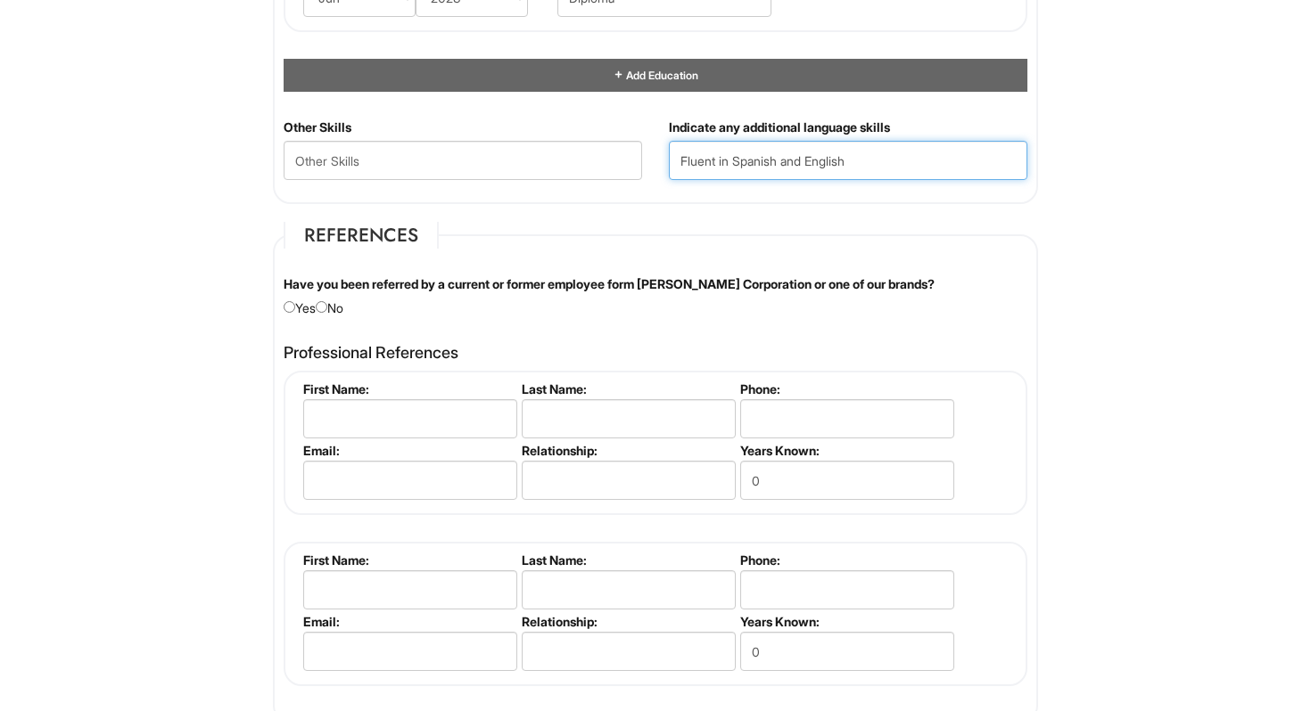
type input "Fluent in Spanish and English"
click at [344, 308] on div "Have you been referred by a current or former employee form Giorgio Armani Corp…" at bounding box center [655, 297] width 770 height 42
click at [336, 308] on div "Have you been referred by a current or former employee form Giorgio Armani Corp…" at bounding box center [655, 297] width 770 height 42
click at [327, 307] on input "radio" at bounding box center [322, 307] width 12 height 12
radio input "true"
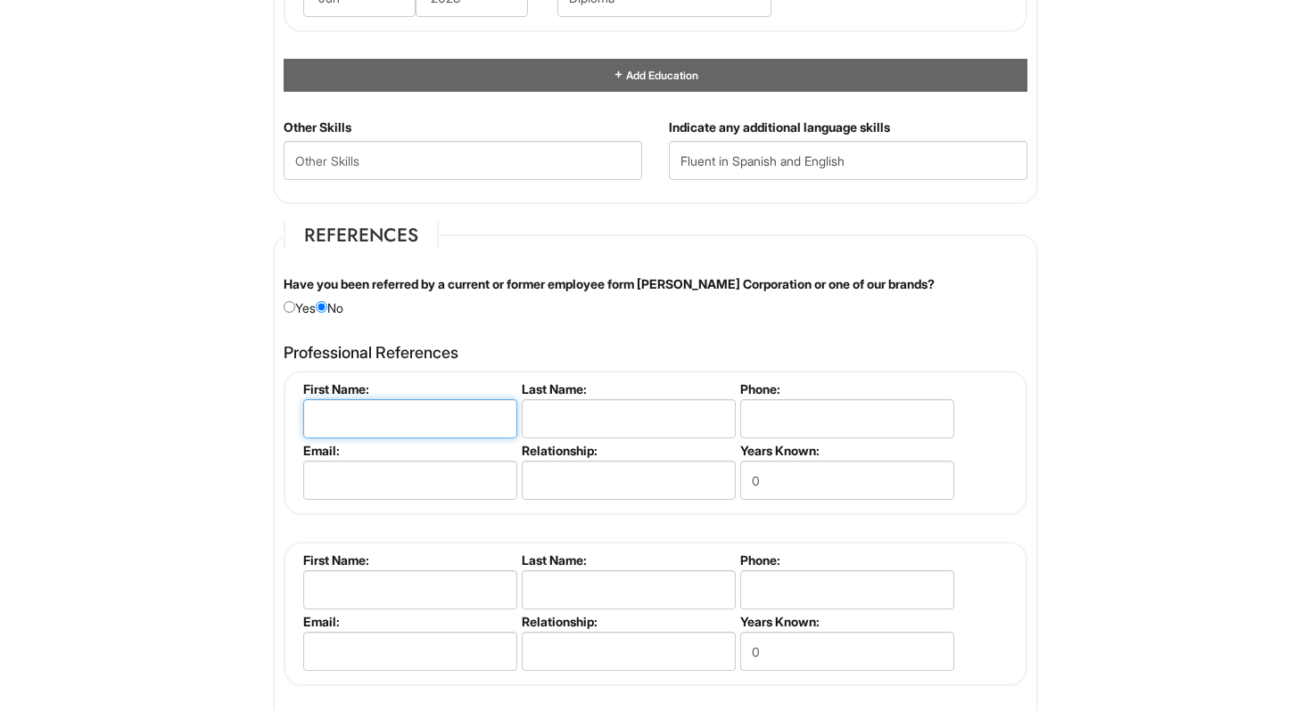
click at [363, 437] on input "text" at bounding box center [410, 418] width 214 height 39
click at [371, 423] on input "Jason Beckles" at bounding box center [410, 418] width 214 height 39
type input "Jason"
click at [557, 425] on input "text" at bounding box center [629, 418] width 214 height 39
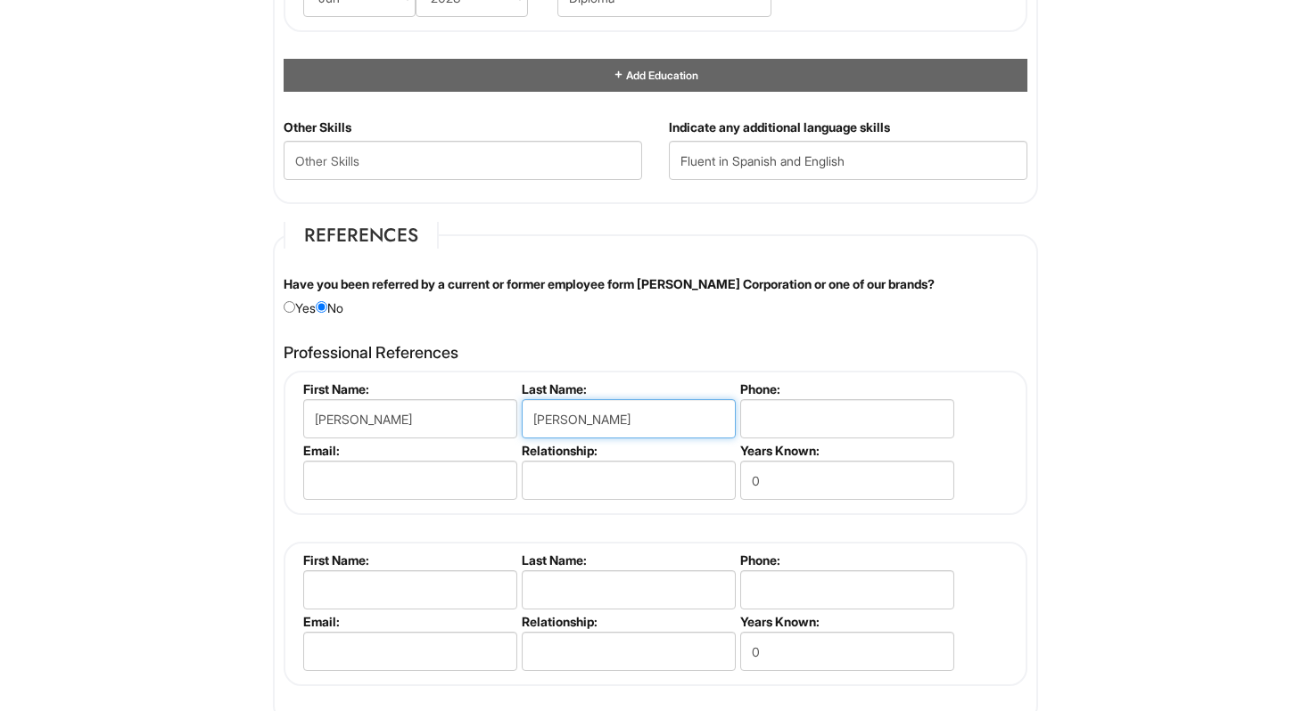
type input "Beckles"
click at [578, 498] on input "text" at bounding box center [629, 480] width 214 height 39
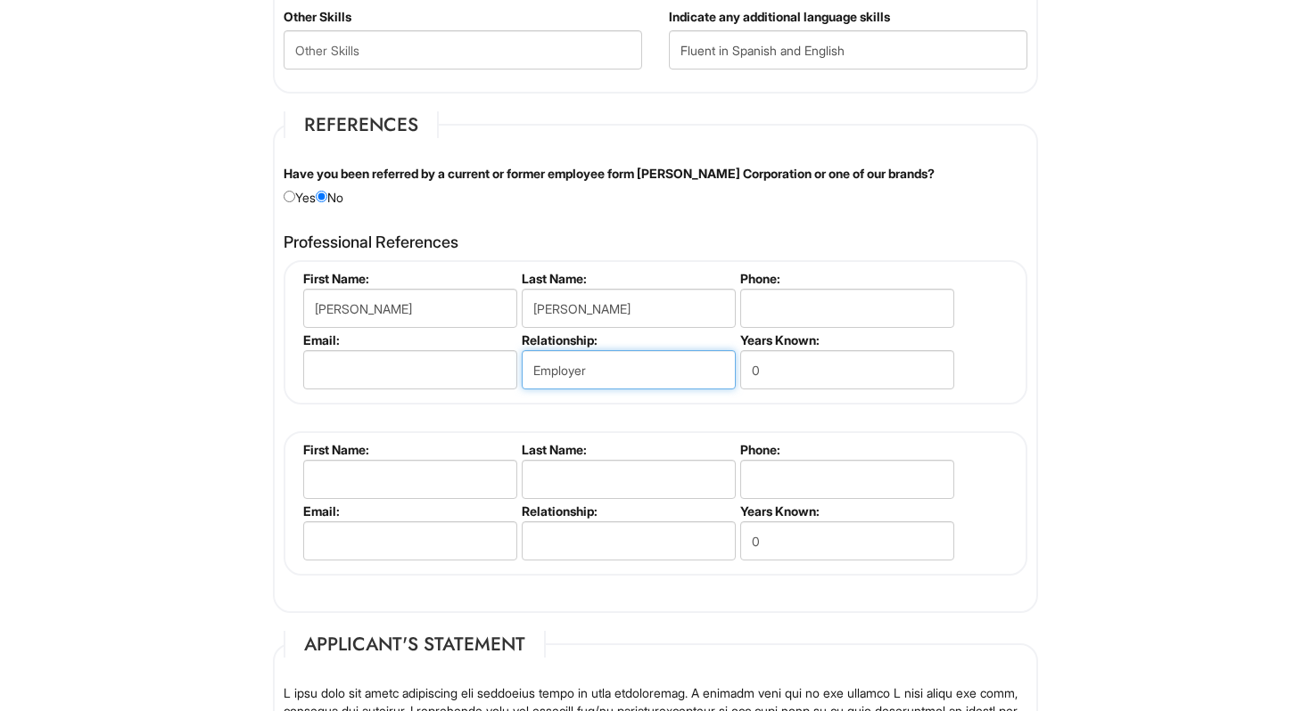
scroll to position [2014, 0]
type input "Employer"
click at [423, 480] on input "text" at bounding box center [410, 478] width 214 height 39
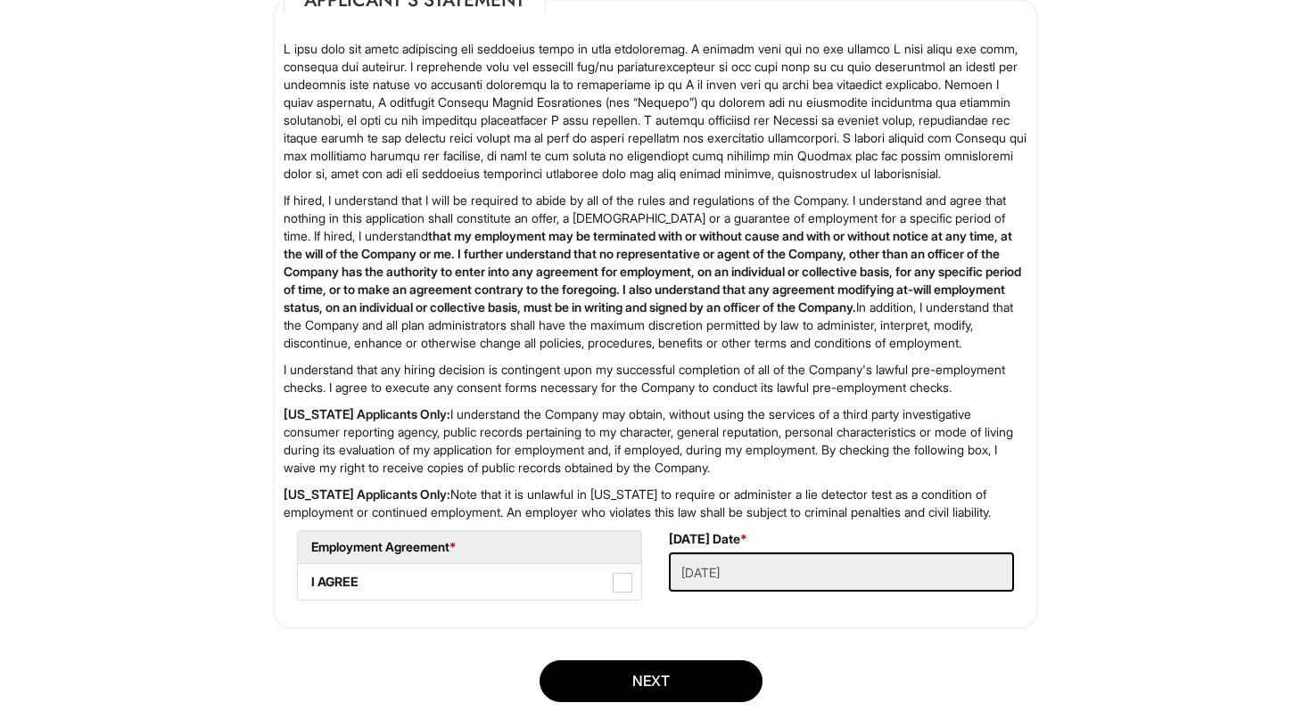
scroll to position [2842, 0]
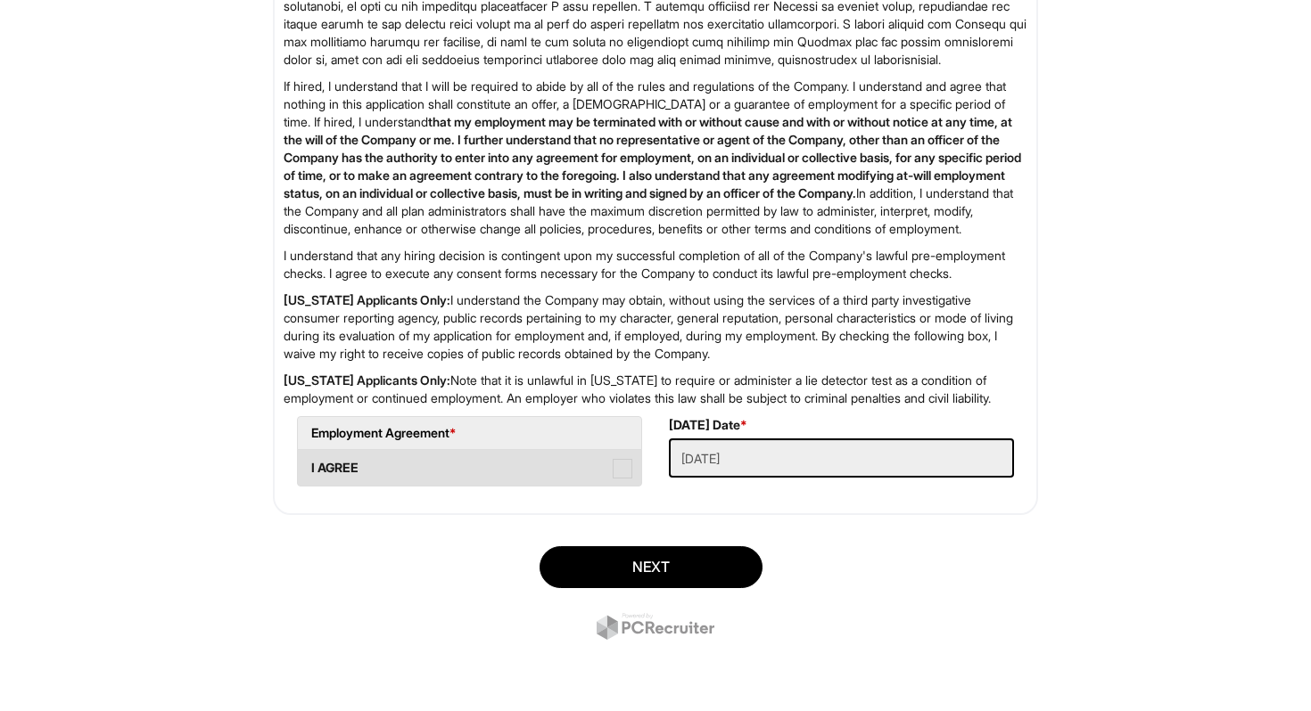
click at [507, 461] on label "I AGREE" at bounding box center [469, 468] width 343 height 36
click at [309, 461] on AGREE "I AGREE" at bounding box center [304, 460] width 12 height 12
checkbox AGREE "true"
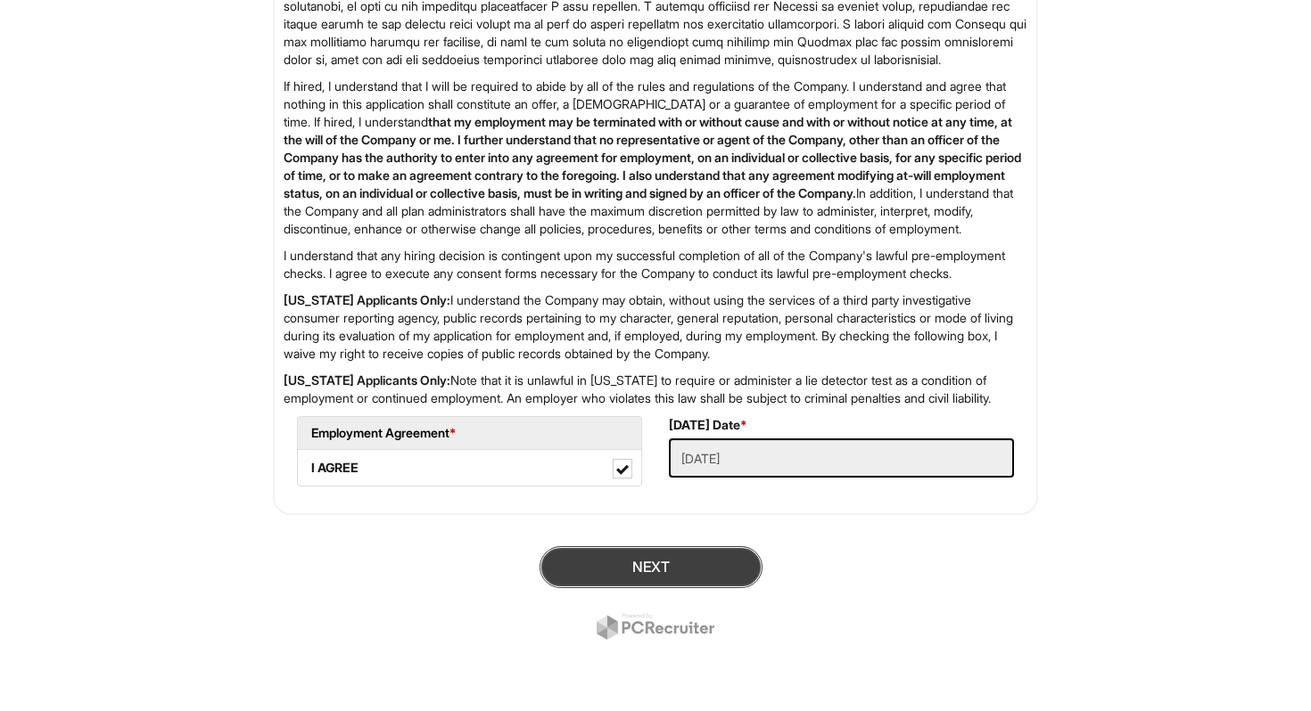
click at [736, 572] on button "Next" at bounding box center [650, 568] width 223 height 42
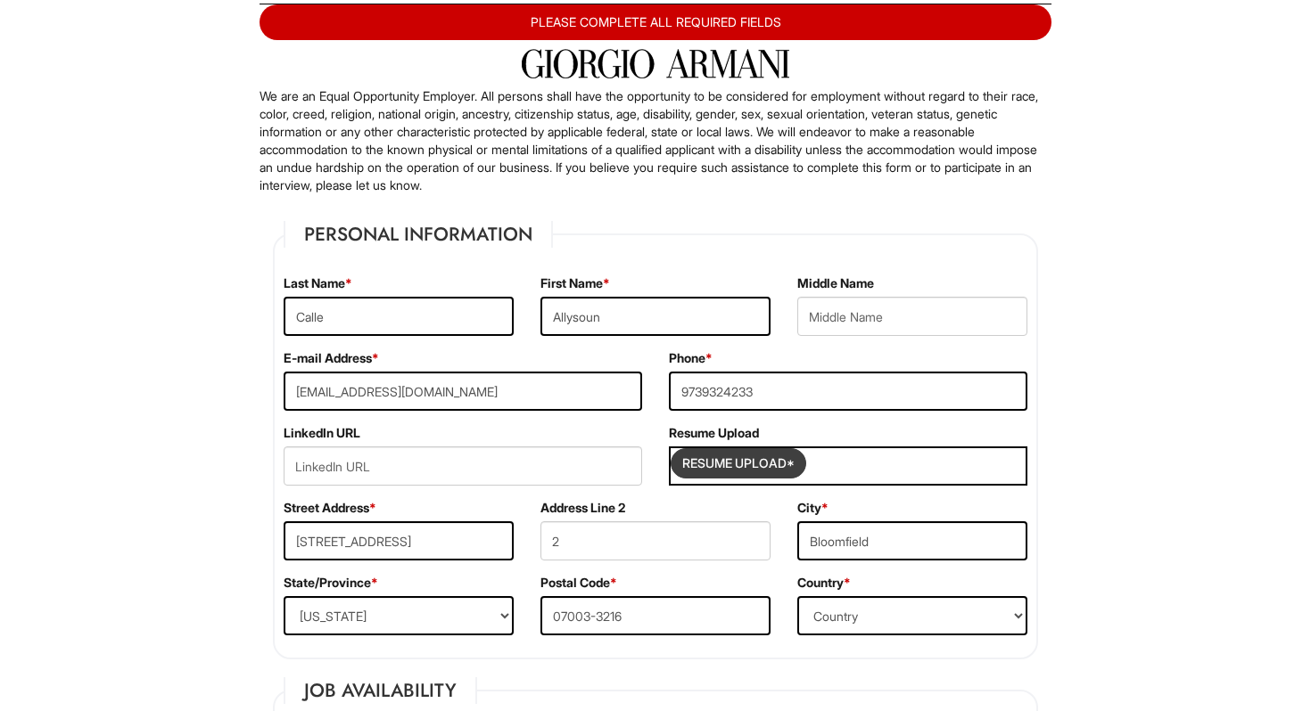
click at [801, 457] on input "Resume Upload*" at bounding box center [738, 463] width 134 height 29
type input "C:\fakepath\Allysoun-Calle (2).pdf"
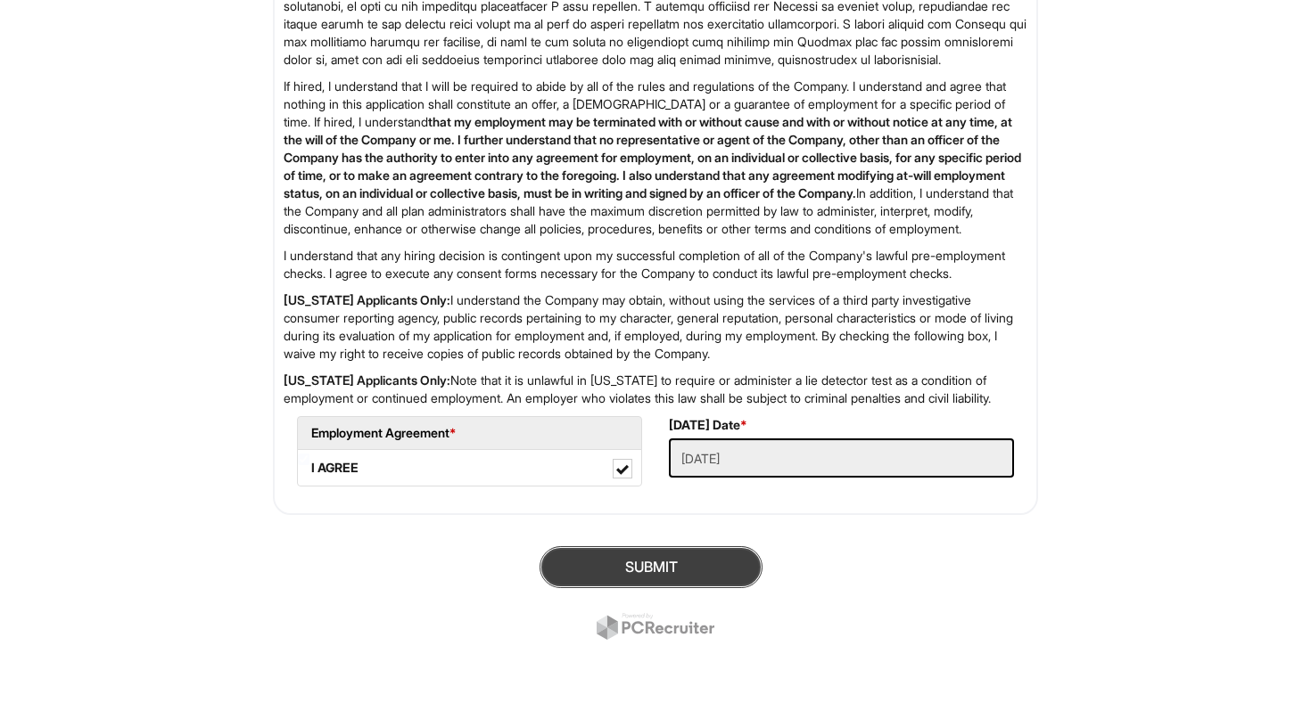
click at [685, 576] on button "SUBMIT" at bounding box center [650, 568] width 223 height 42
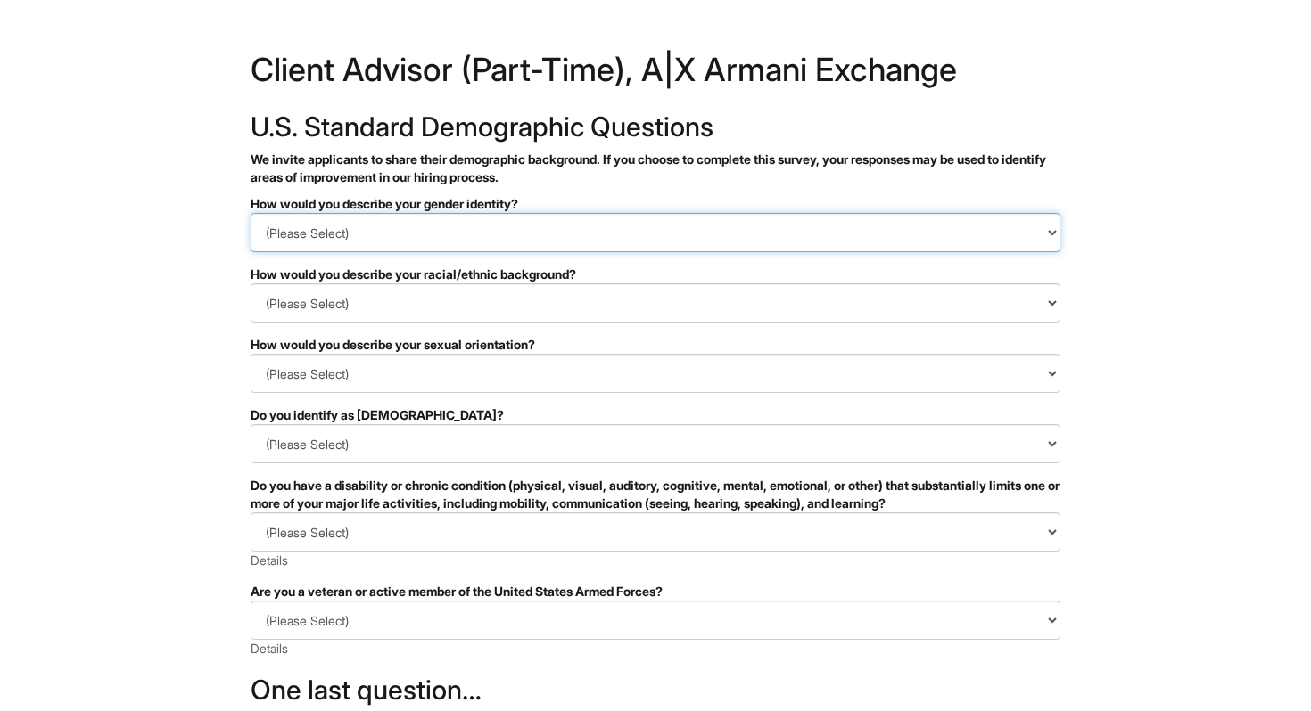
click at [441, 234] on select "(Please Select) Man Woman [DEMOGRAPHIC_DATA] I prefer to self-describe I don't …" at bounding box center [656, 232] width 810 height 39
select select "Woman"
click at [251, 213] on select "(Please Select) Man Woman [DEMOGRAPHIC_DATA] I prefer to self-describe I don't …" at bounding box center [656, 232] width 810 height 39
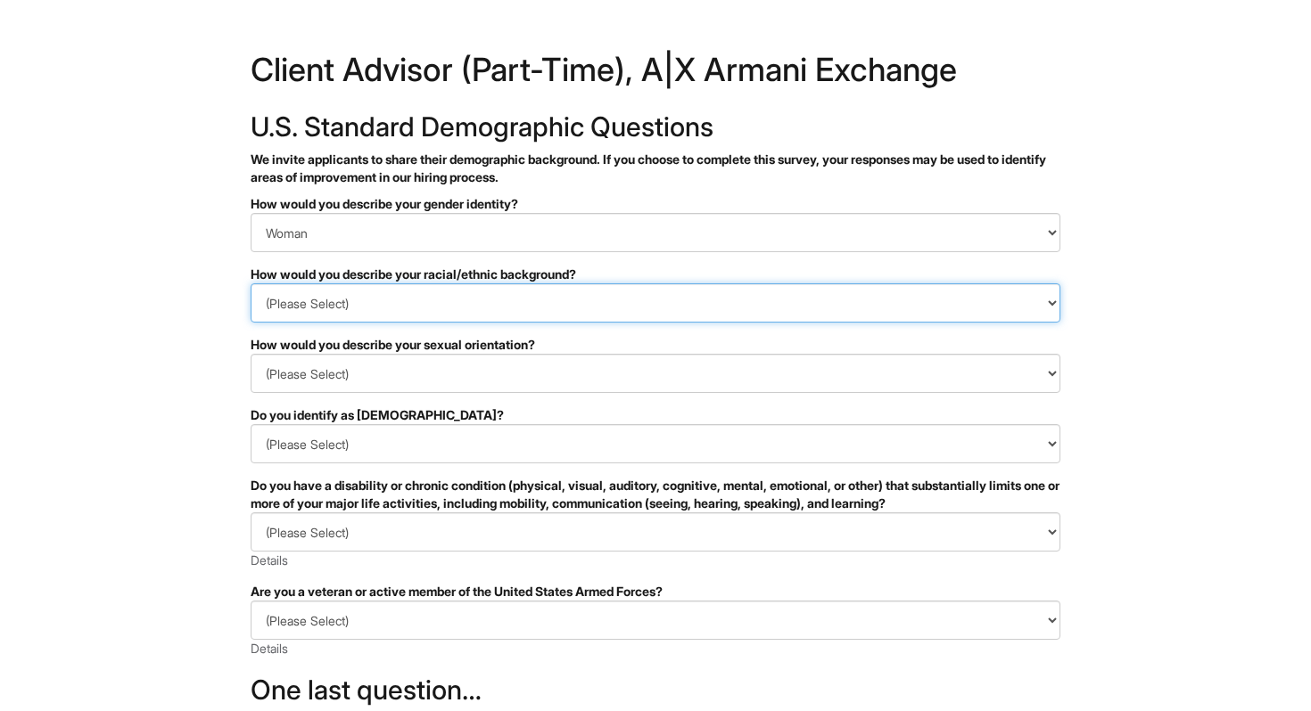
click at [387, 305] on select "(Please Select) [DEMOGRAPHIC_DATA] or of [DEMOGRAPHIC_DATA] descent [DEMOGRAPHI…" at bounding box center [656, 303] width 810 height 39
select select "Hispanic, Latinx or of Spanish Origin"
click at [251, 284] on select "(Please Select) [DEMOGRAPHIC_DATA] or of [DEMOGRAPHIC_DATA] descent [DEMOGRAPHI…" at bounding box center [656, 303] width 810 height 39
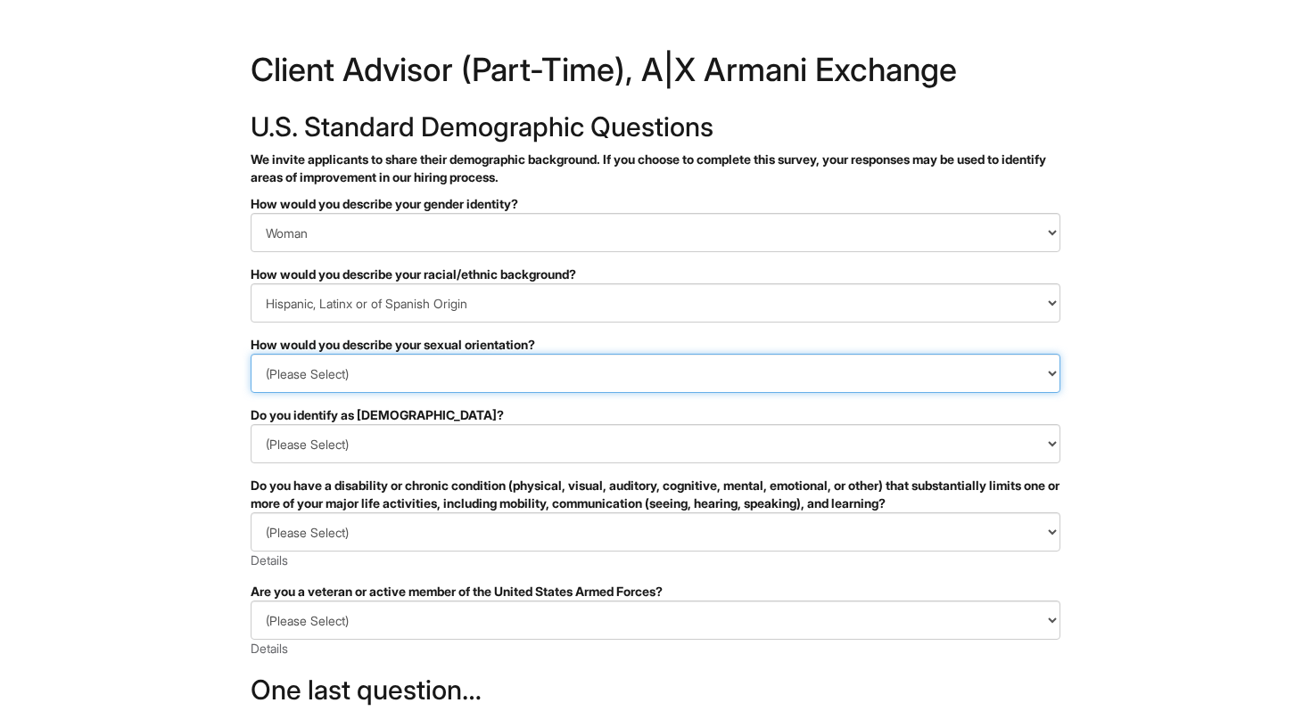
click at [359, 373] on select "(Please Select) Asexual Bisexual and/or pansexual Gay Heterosexual Lesbian Quee…" at bounding box center [656, 373] width 810 height 39
select select "Heterosexual"
click at [251, 354] on select "(Please Select) Asexual Bisexual and/or pansexual Gay Heterosexual Lesbian Quee…" at bounding box center [656, 373] width 810 height 39
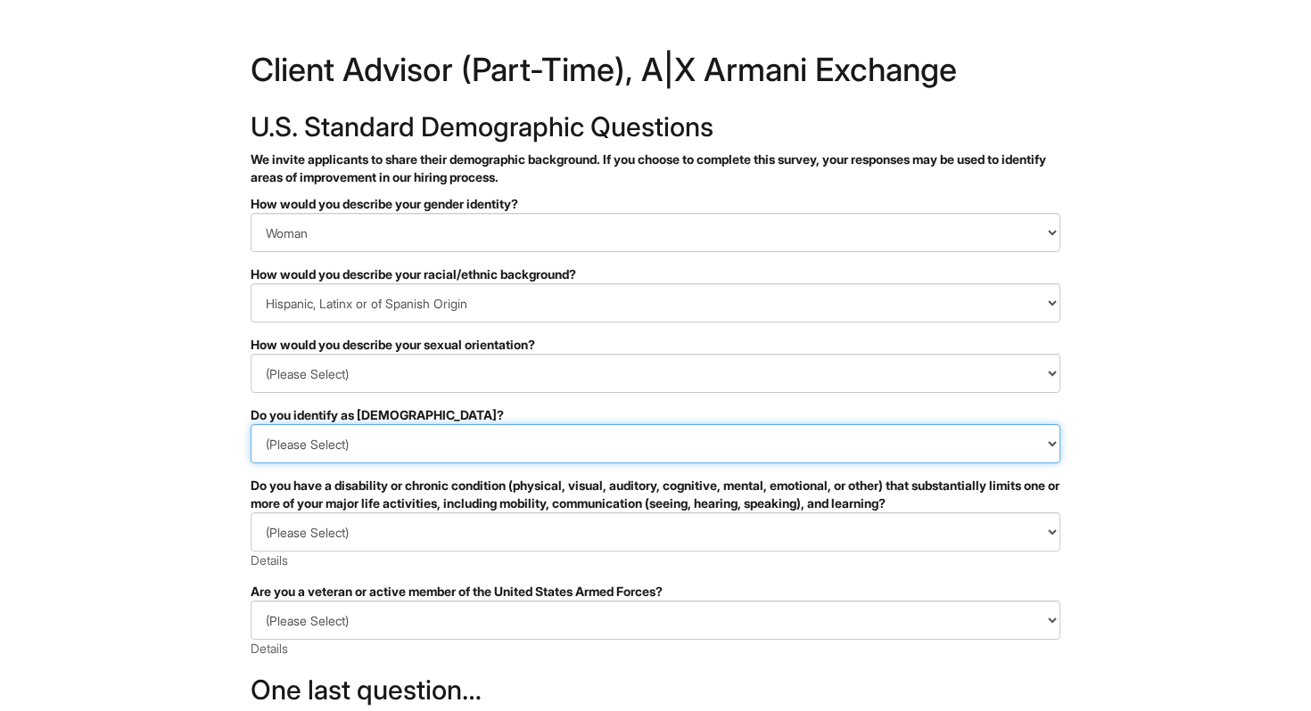
click at [333, 442] on select "(Please Select) Yes No I prefer to self-describe I don't wish to answer" at bounding box center [656, 443] width 810 height 39
select select "No"
click at [251, 424] on select "(Please Select) Yes No I prefer to self-describe I don't wish to answer" at bounding box center [656, 443] width 810 height 39
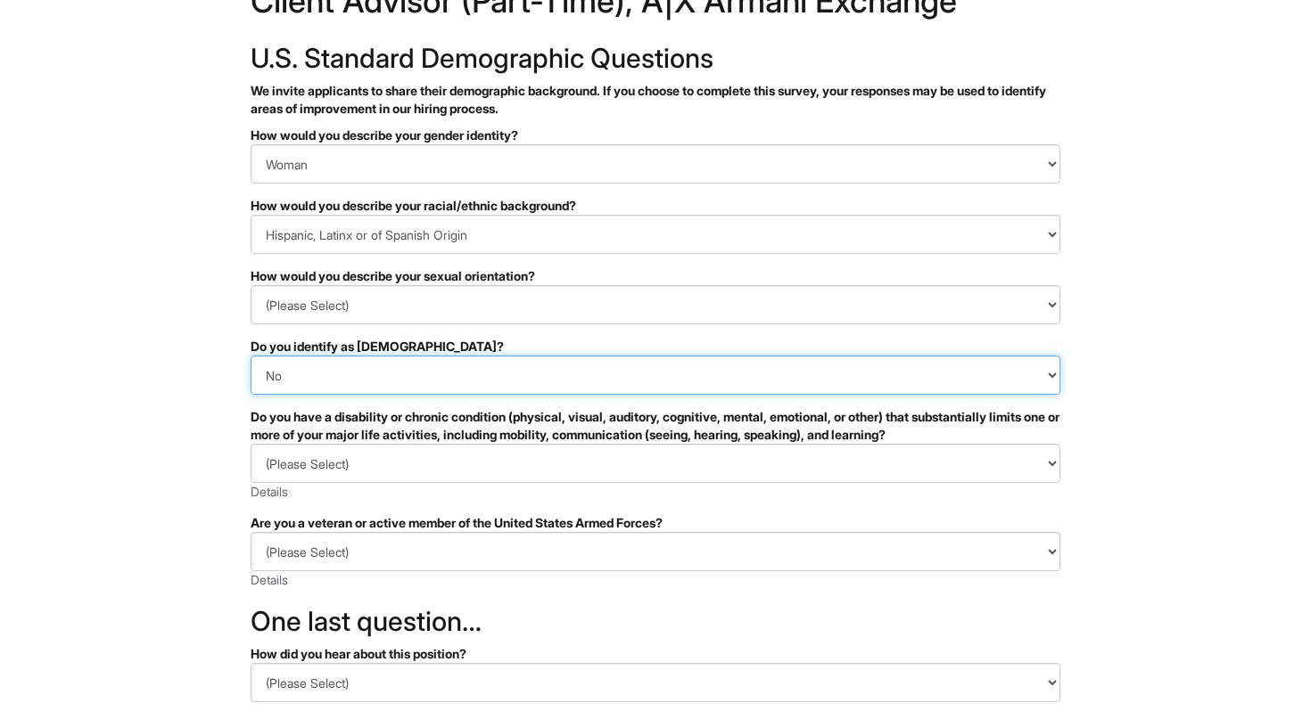
scroll to position [70, 0]
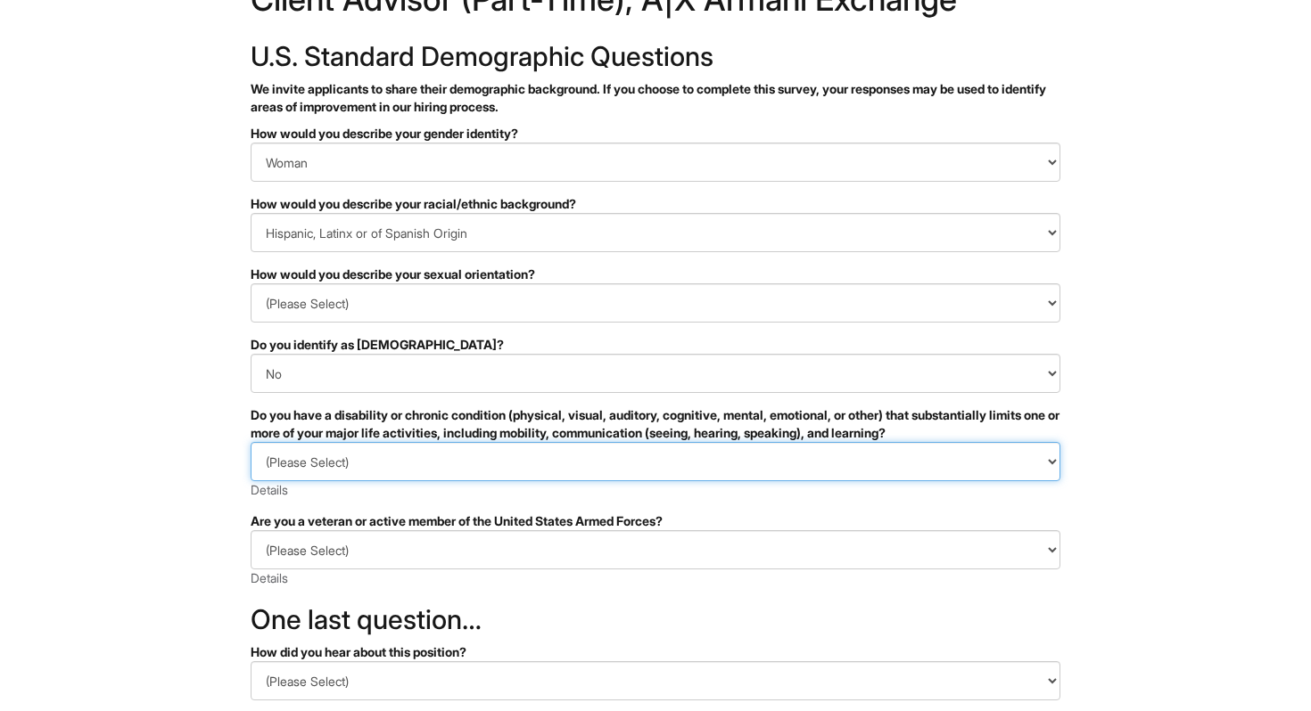
click at [349, 463] on select "(Please Select) YES, I HAVE A DISABILITY (or previously had a disability) NO, I…" at bounding box center [656, 461] width 810 height 39
select select "NO, I DON'T HAVE A DISABILITY"
click at [251, 442] on select "(Please Select) YES, I HAVE A DISABILITY (or previously had a disability) NO, I…" at bounding box center [656, 461] width 810 height 39
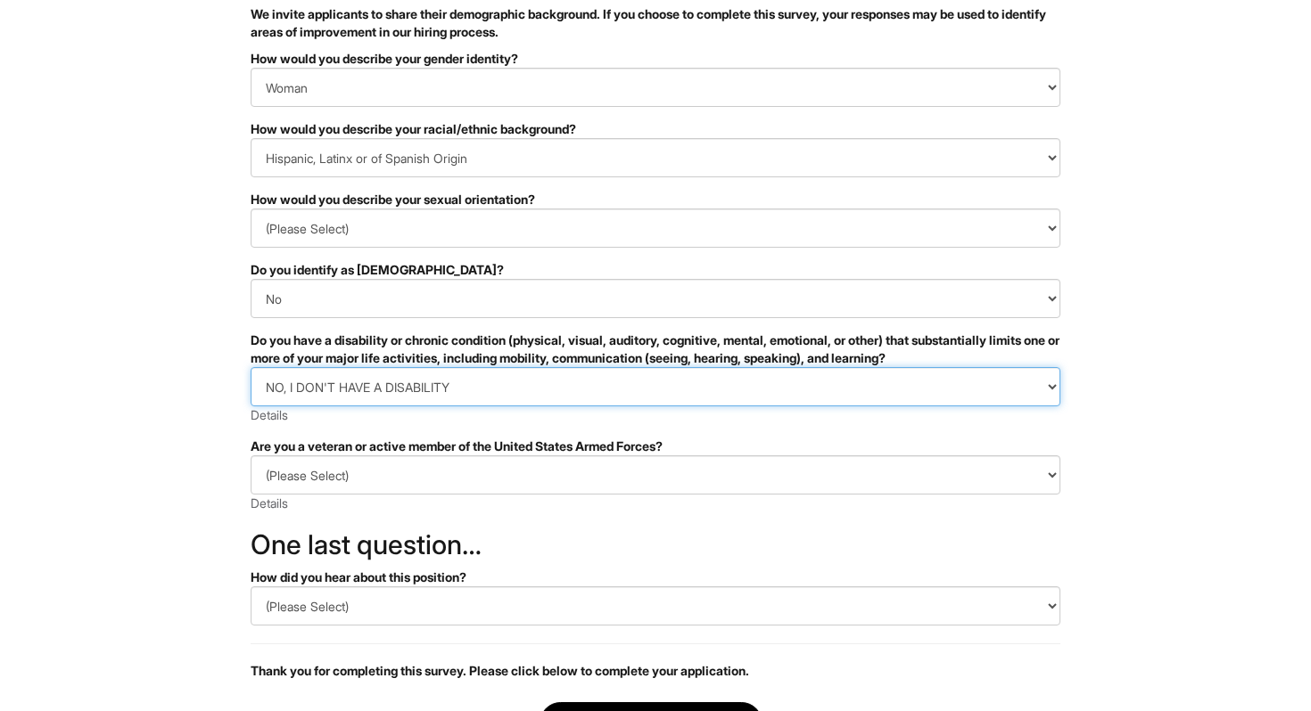
scroll to position [147, 0]
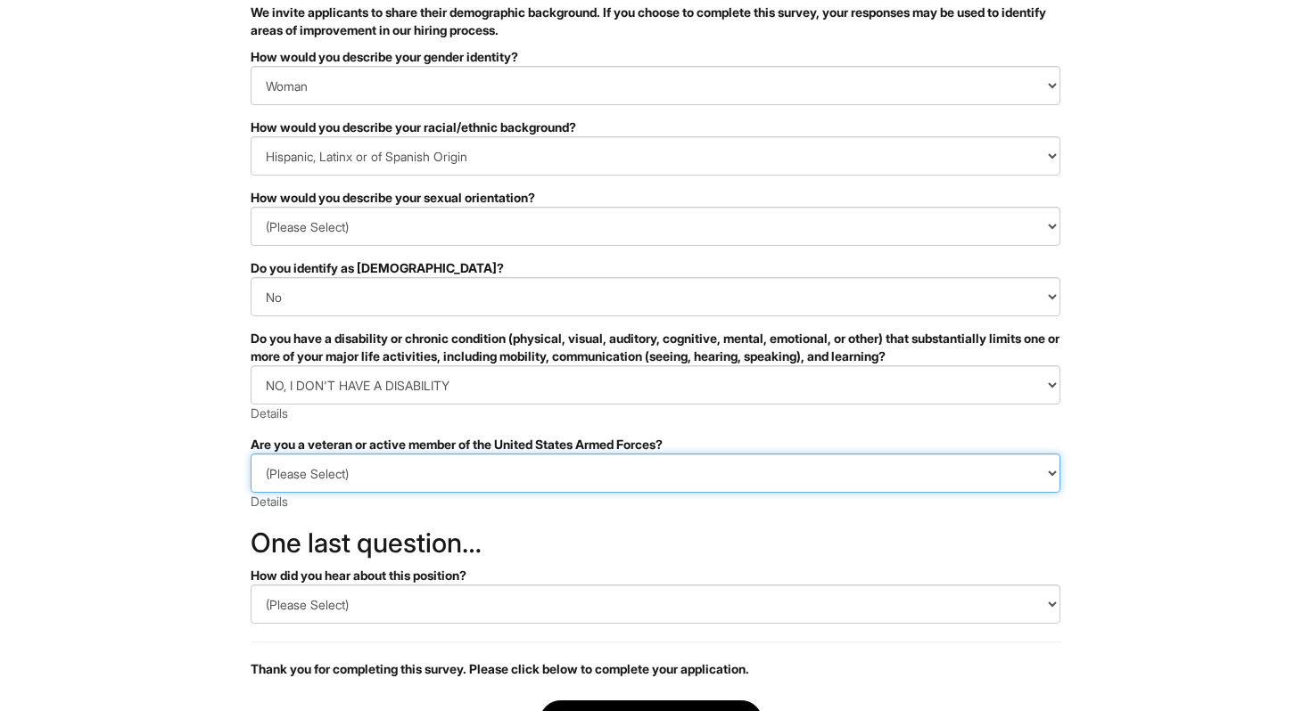
click at [367, 474] on select "(Please Select) I IDENTIFY AS ONE OR MORE OF THE CLASSIFICATIONS OF PROTECTED V…" at bounding box center [656, 473] width 810 height 39
select select "I AM NOT A PROTECTED VETERAN"
click at [251, 454] on select "(Please Select) I IDENTIFY AS ONE OR MORE OF THE CLASSIFICATIONS OF PROTECTED V…" at bounding box center [656, 473] width 810 height 39
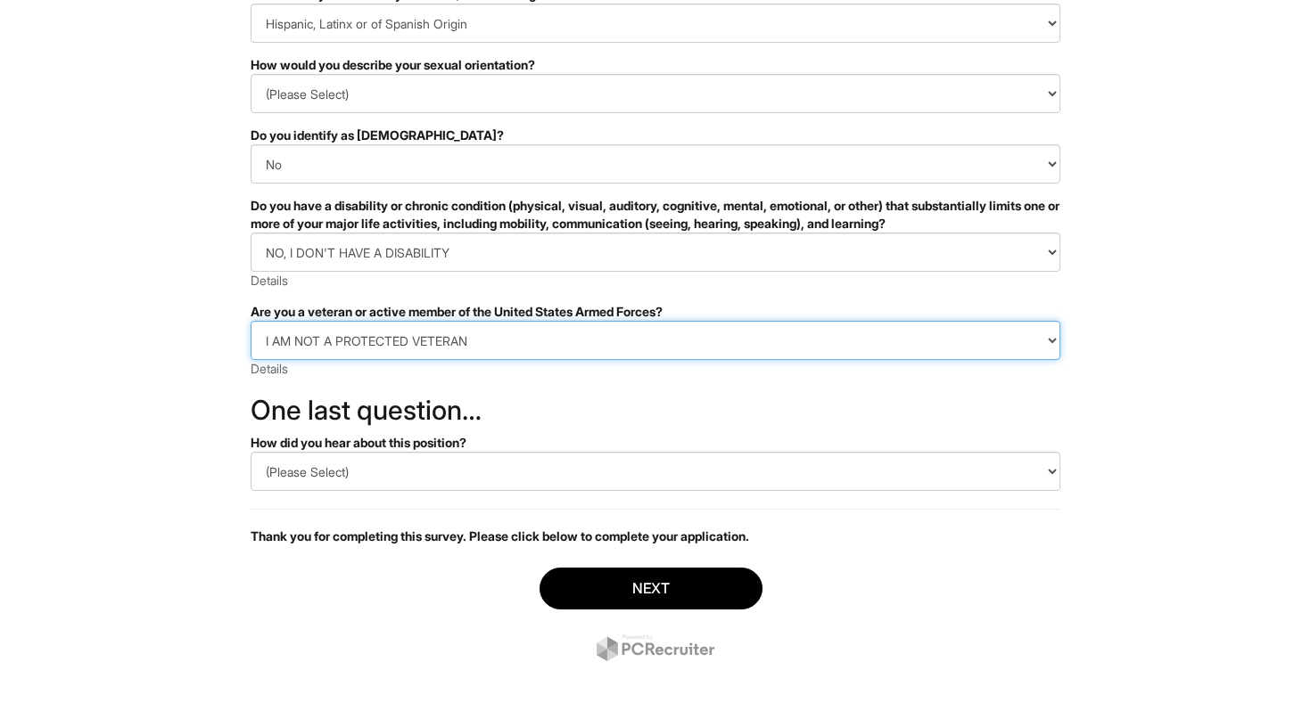
scroll to position [284, 0]
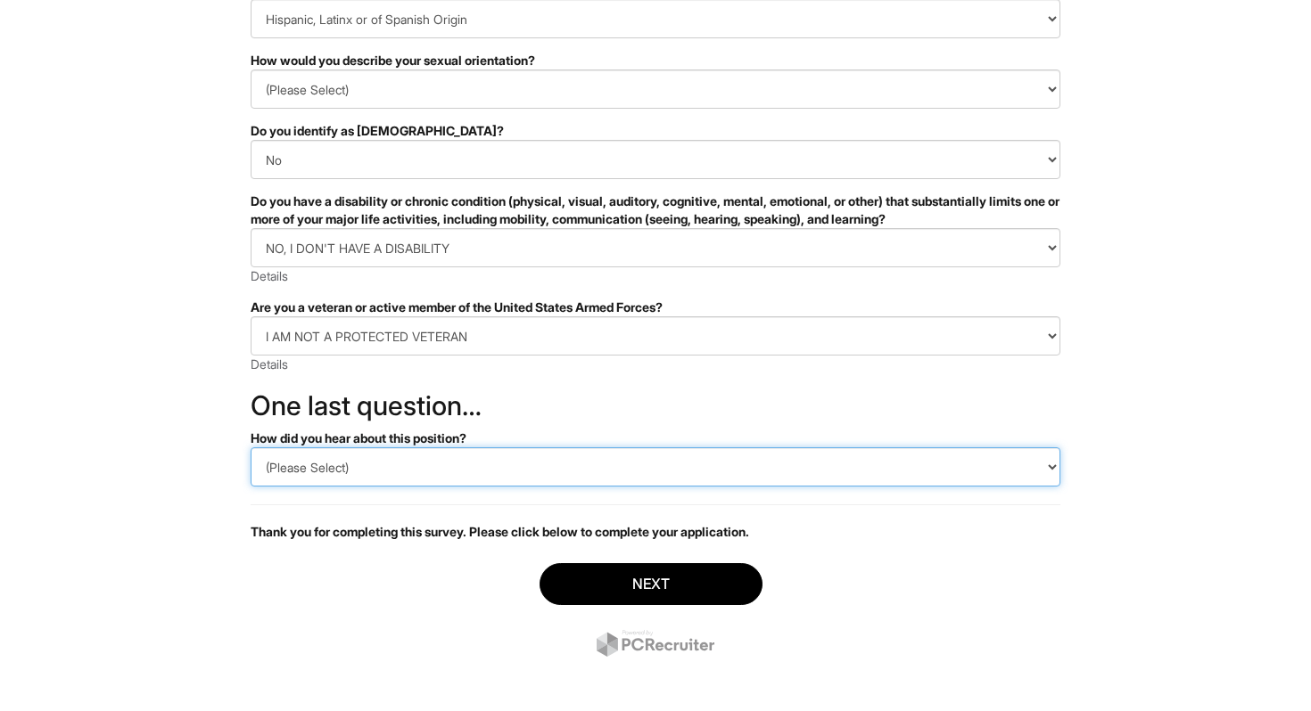
click at [358, 464] on select "(Please Select) CareerBuilder Indeed LinkedIn Monster Referral Other" at bounding box center [656, 467] width 810 height 39
click at [251, 448] on select "(Please Select) CareerBuilder Indeed LinkedIn Monster Referral Other" at bounding box center [656, 467] width 810 height 39
click at [382, 468] on select "(Please Select) CareerBuilder Indeed LinkedIn Monster Referral Other" at bounding box center [656, 467] width 810 height 39
select select "Other"
click at [251, 448] on select "(Please Select) CareerBuilder Indeed LinkedIn Monster Referral Other" at bounding box center [656, 467] width 810 height 39
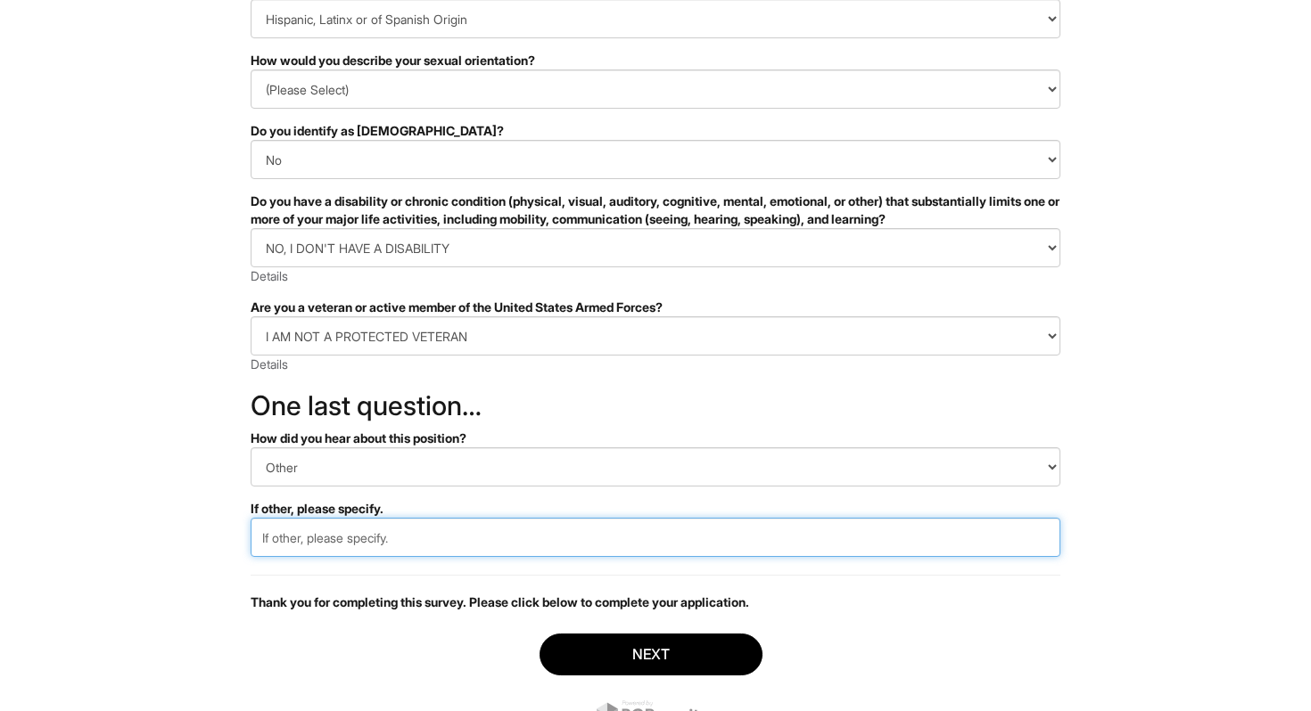
click at [358, 547] on input "text" at bounding box center [656, 537] width 810 height 39
type input "On the website"
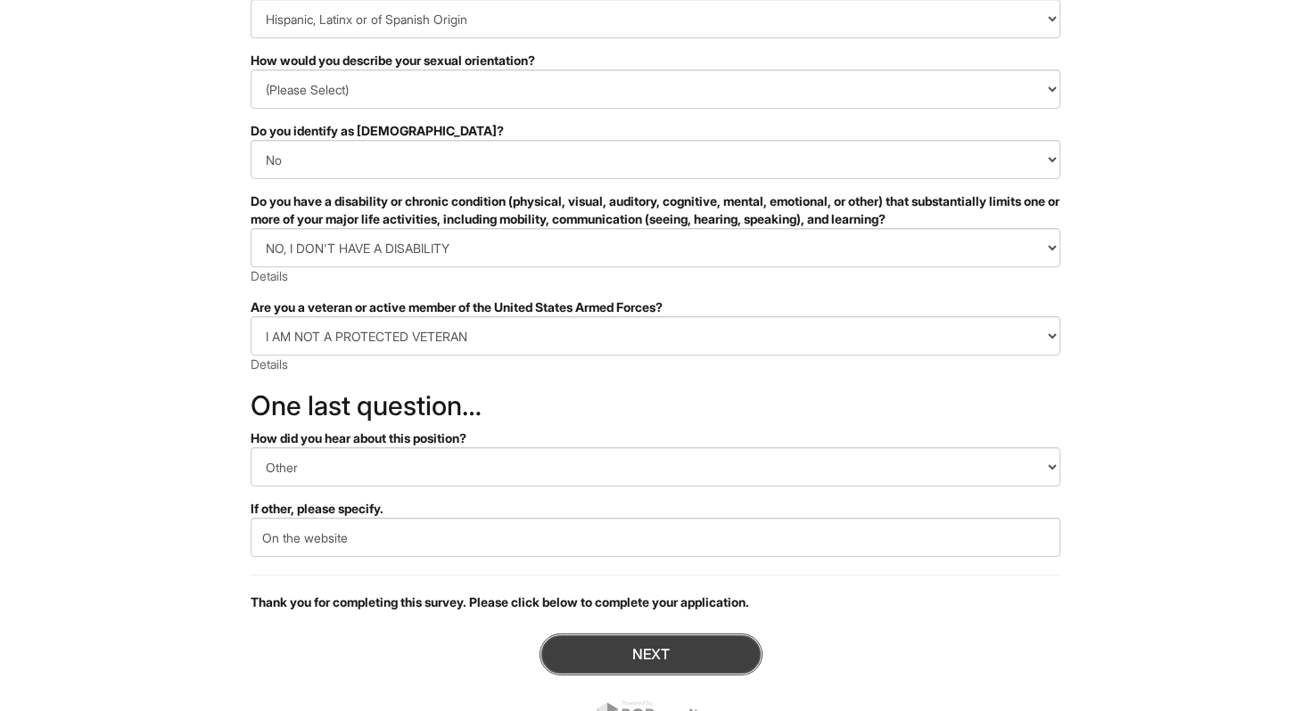
click at [665, 647] on button "Next" at bounding box center [650, 655] width 223 height 42
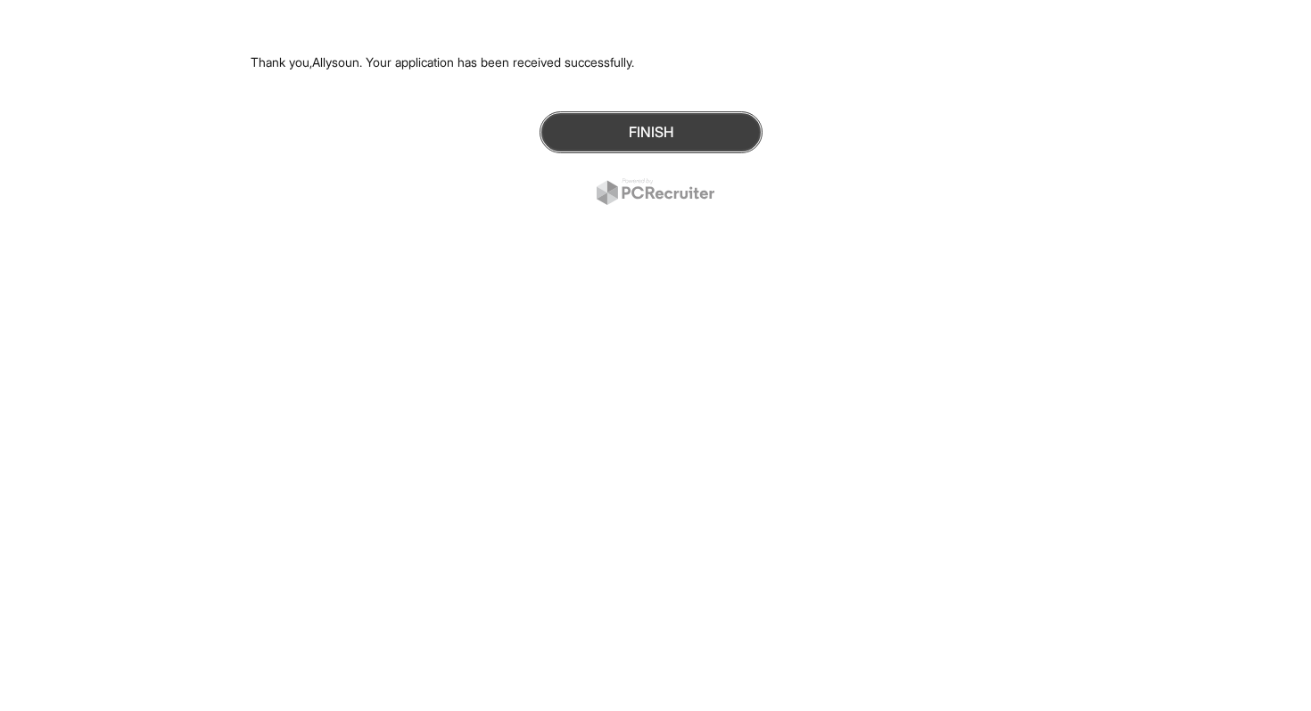
click at [596, 128] on button "Finish" at bounding box center [650, 132] width 223 height 42
